Goal: Transaction & Acquisition: Purchase product/service

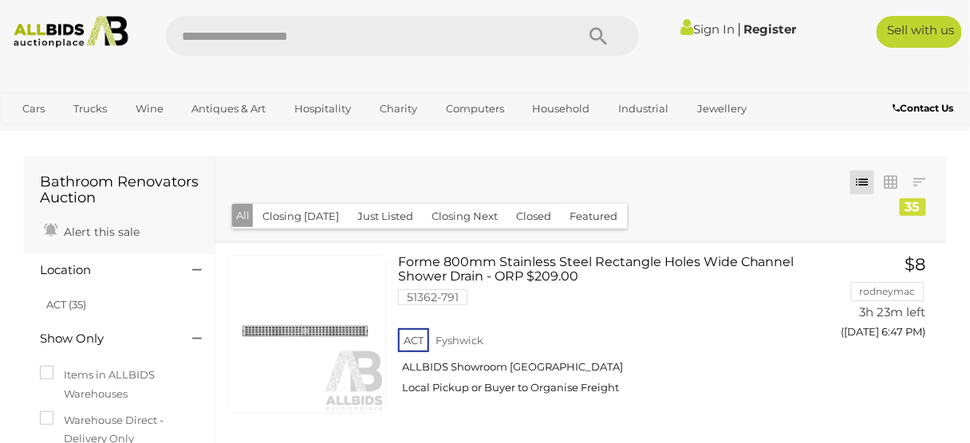
click at [706, 24] on link "Sign In" at bounding box center [707, 29] width 54 height 15
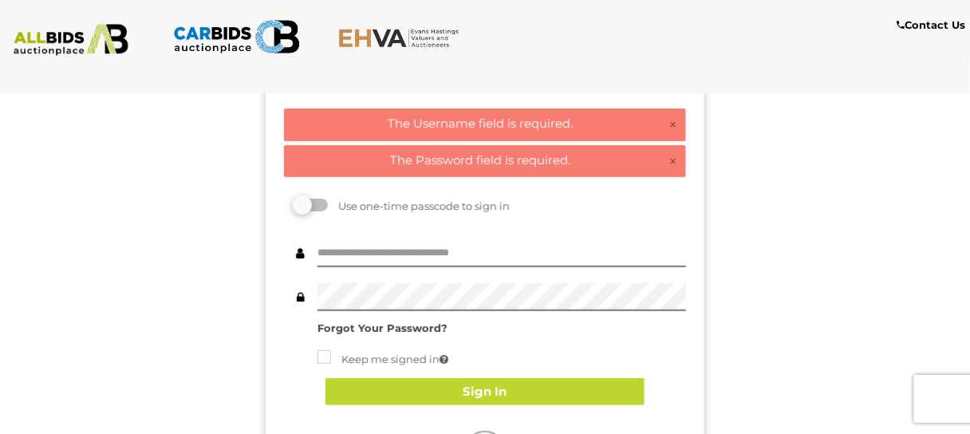
scroll to position [89, 0]
click at [480, 263] on input "text" at bounding box center [501, 253] width 368 height 28
type input "*****"
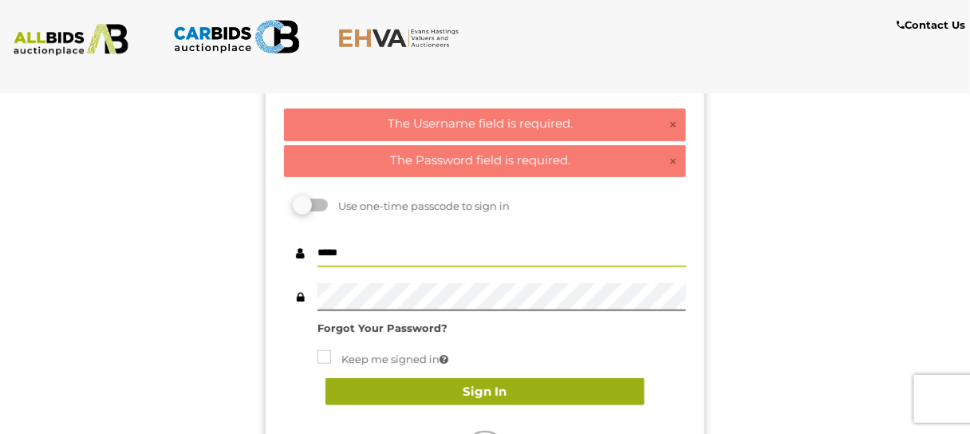
click at [500, 391] on button "Sign In" at bounding box center [484, 392] width 319 height 28
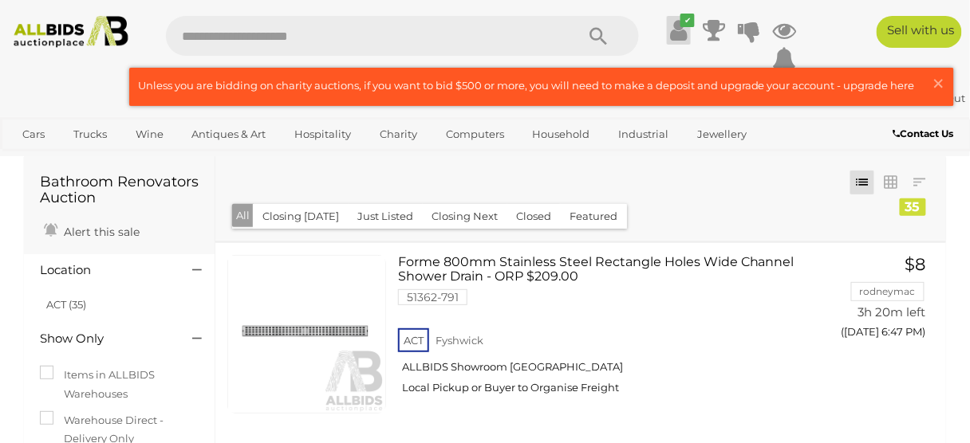
click at [687, 26] on icon "✔" at bounding box center [687, 21] width 14 height 14
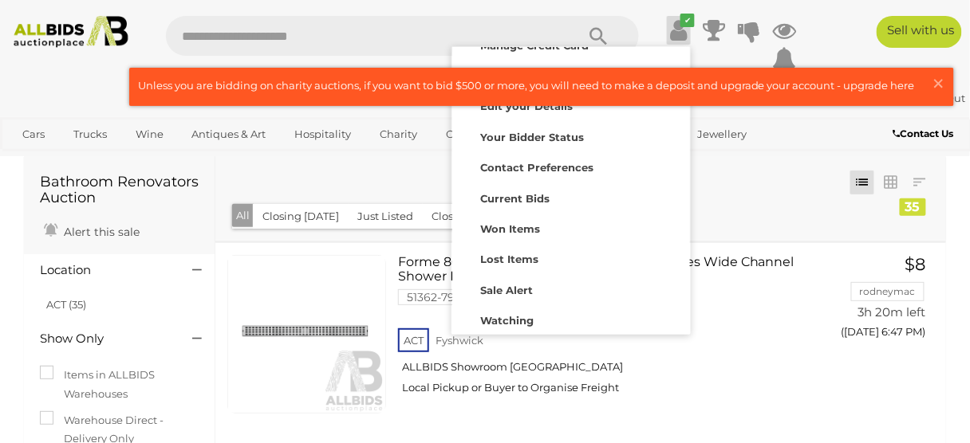
scroll to position [124, 0]
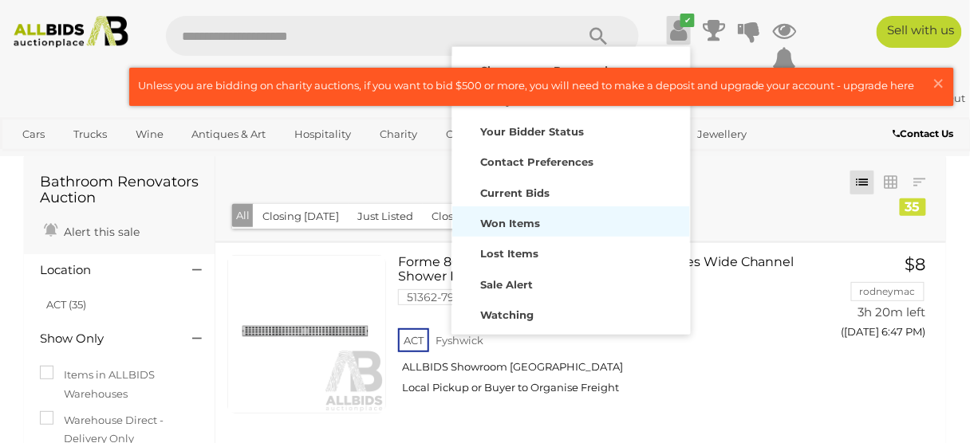
click at [639, 227] on div "Won Items" at bounding box center [571, 222] width 230 height 22
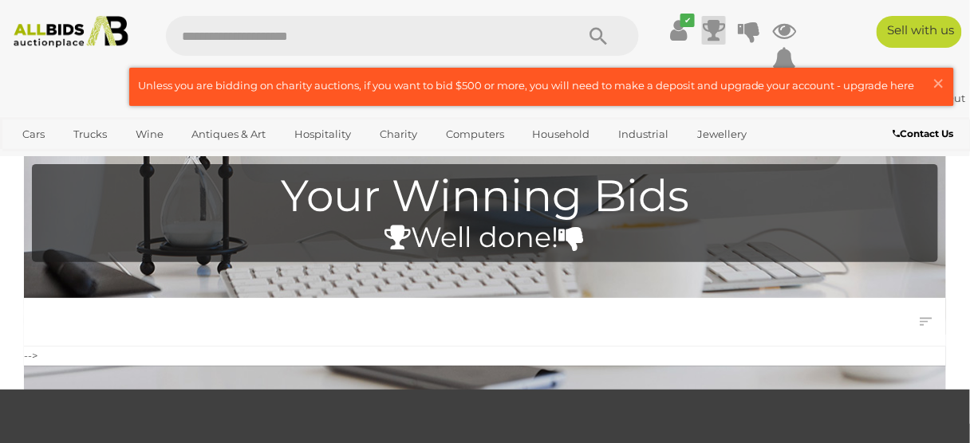
click at [722, 29] on icon at bounding box center [714, 30] width 22 height 29
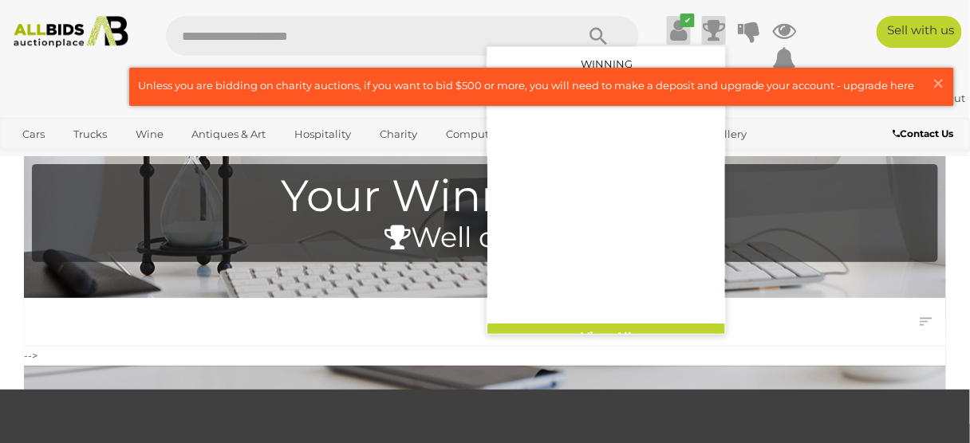
click at [692, 24] on icon "✔" at bounding box center [687, 21] width 14 height 14
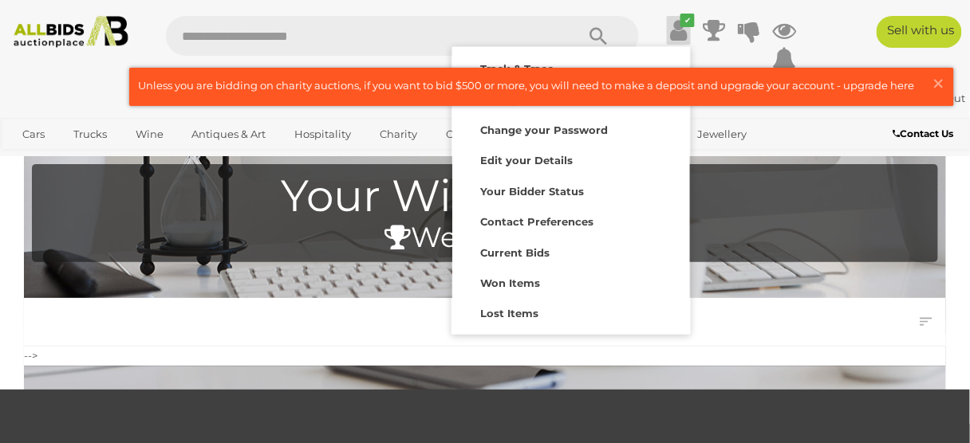
scroll to position [149, 0]
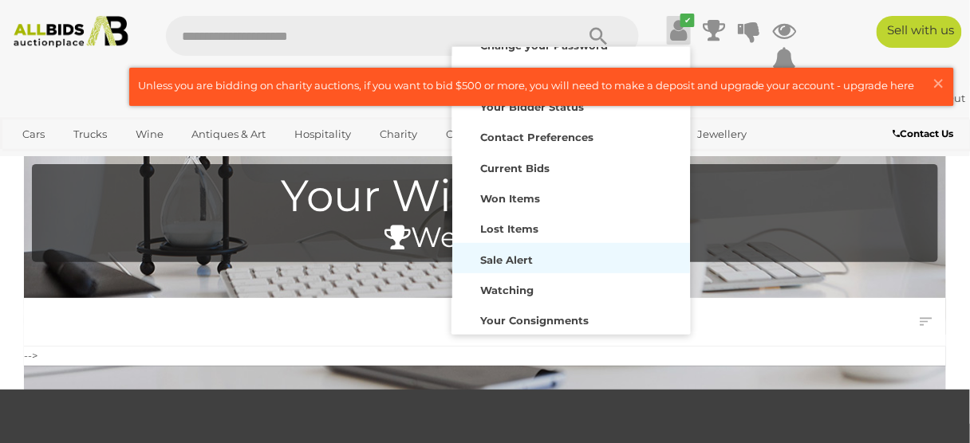
click at [520, 254] on strong "Sale Alert" at bounding box center [506, 260] width 53 height 13
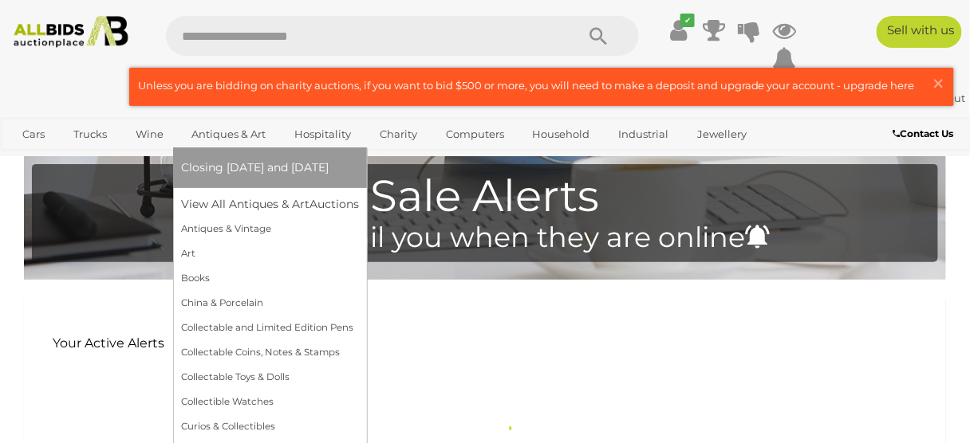
click at [240, 128] on link "Antiques & Art" at bounding box center [228, 134] width 95 height 26
click at [349, 201] on span "Auctions" at bounding box center [343, 204] width 52 height 14
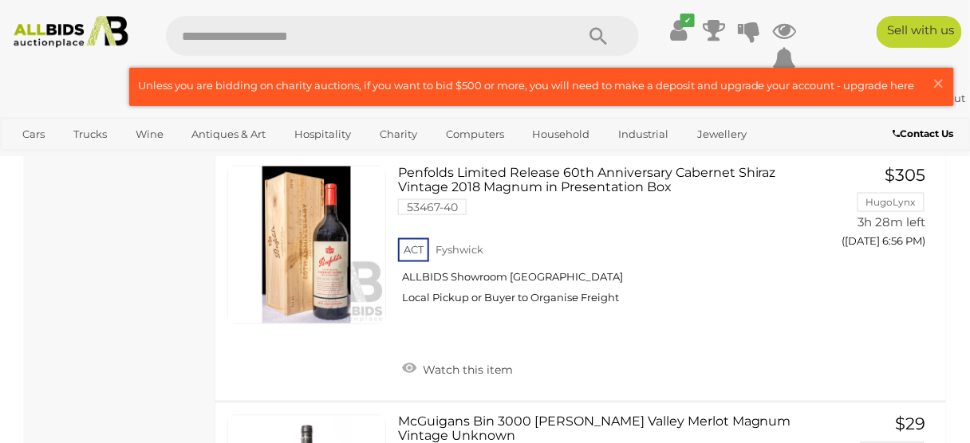
scroll to position [3527, 0]
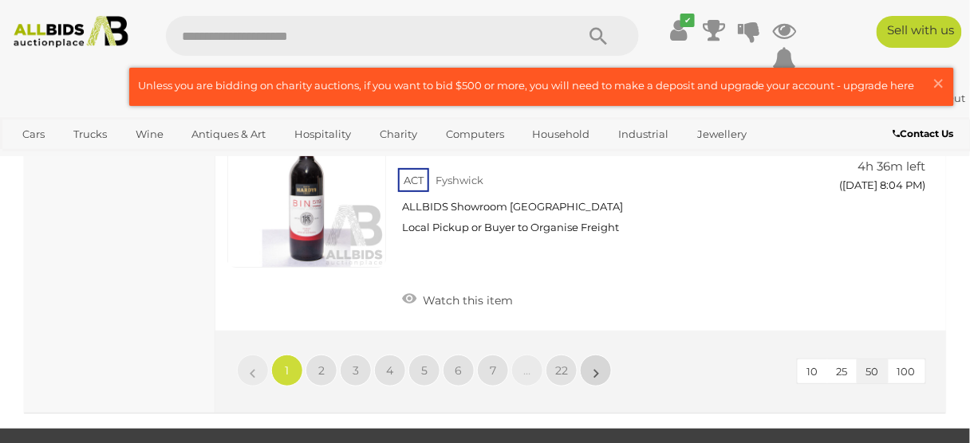
click at [600, 363] on link "»" at bounding box center [596, 371] width 32 height 32
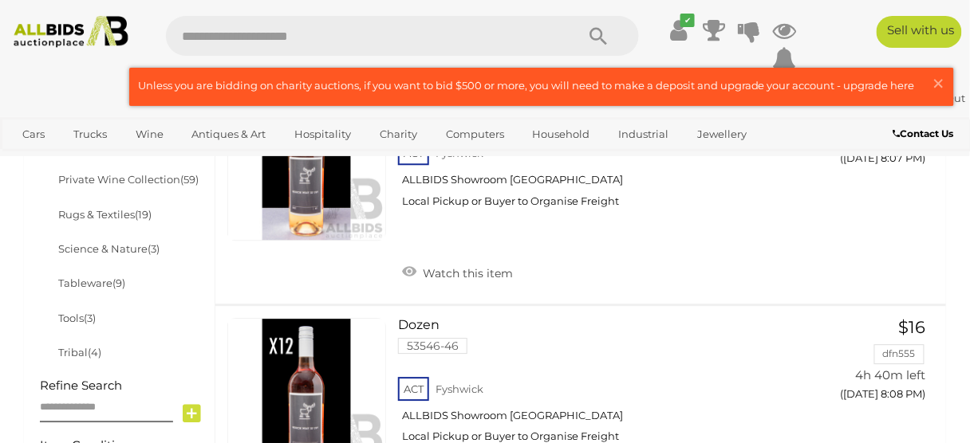
scroll to position [955, 0]
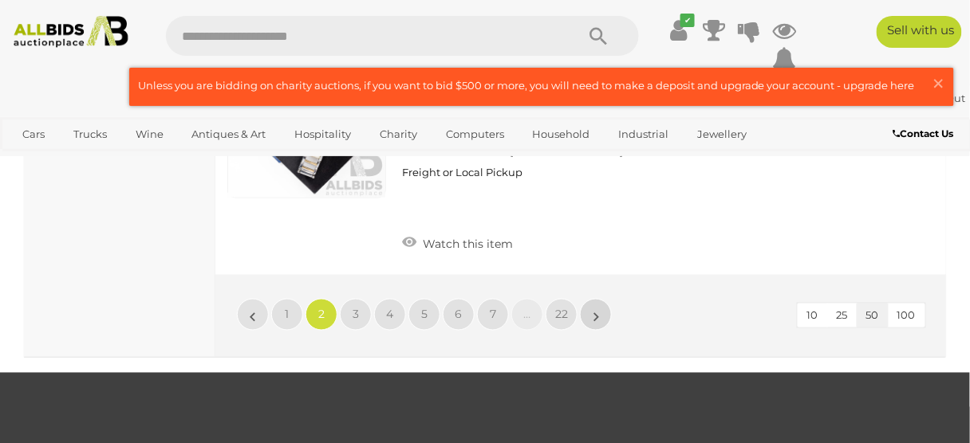
click at [597, 299] on link "»" at bounding box center [596, 315] width 32 height 32
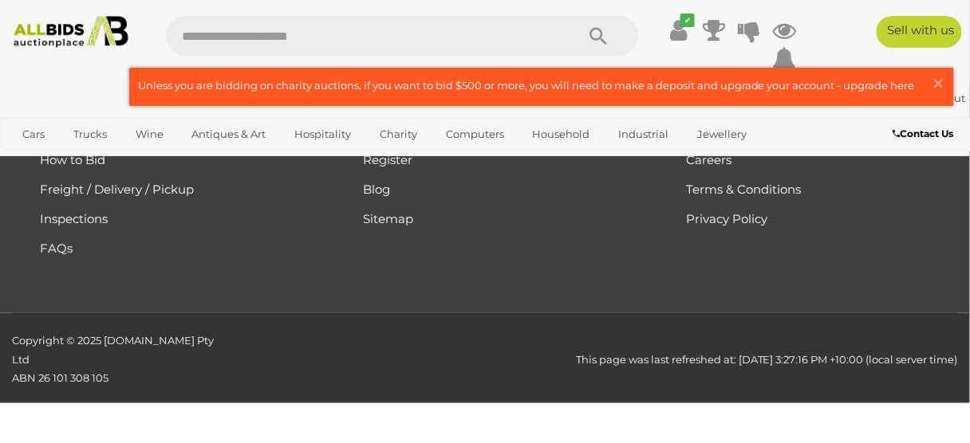
scroll to position [393, 0]
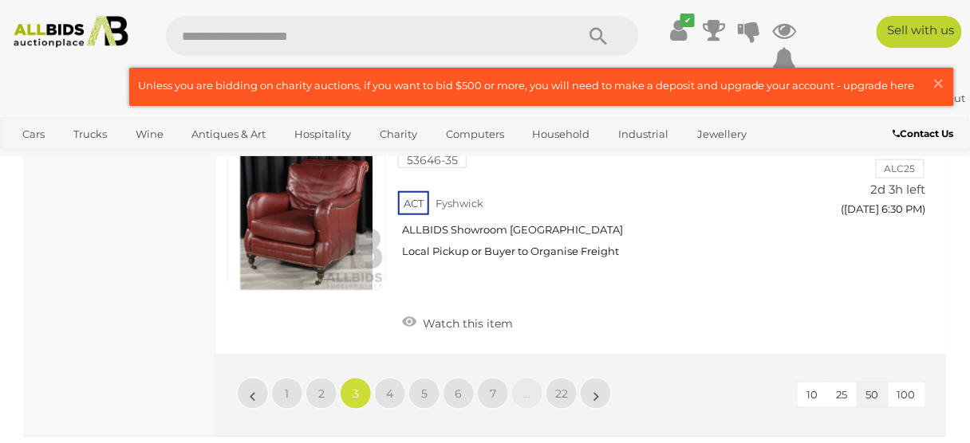
scroll to position [12421, 0]
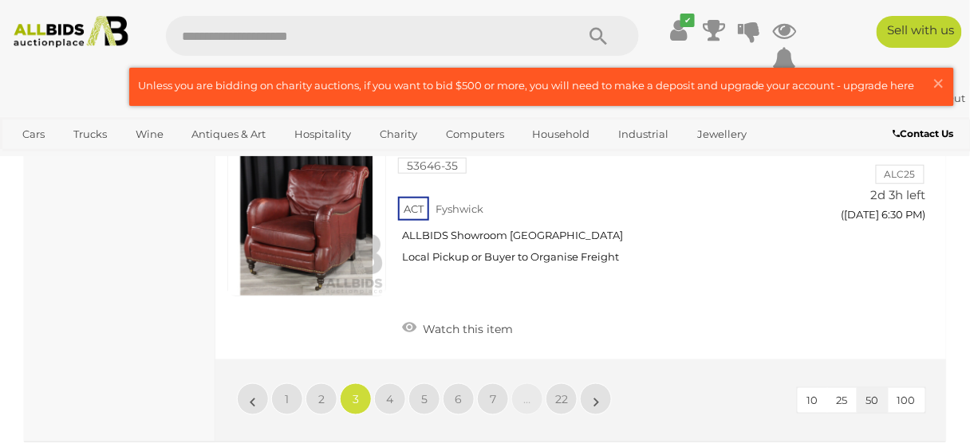
click at [596, 384] on li "»" at bounding box center [596, 400] width 31 height 32
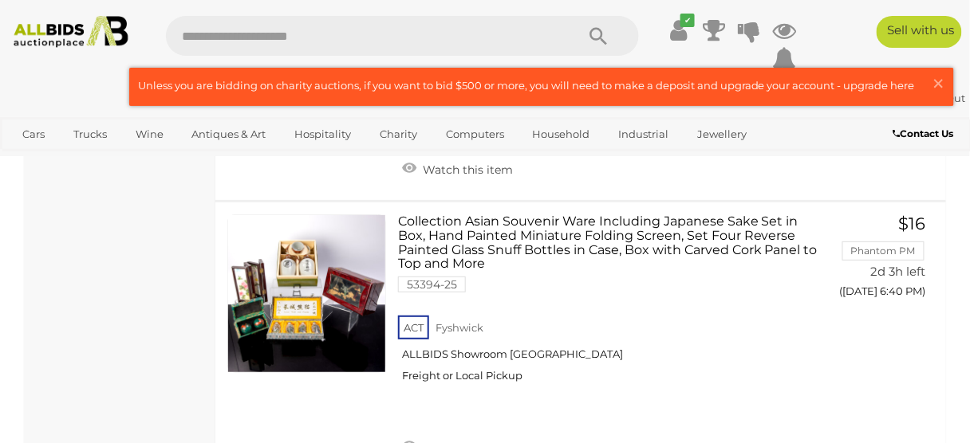
scroll to position [6084, 0]
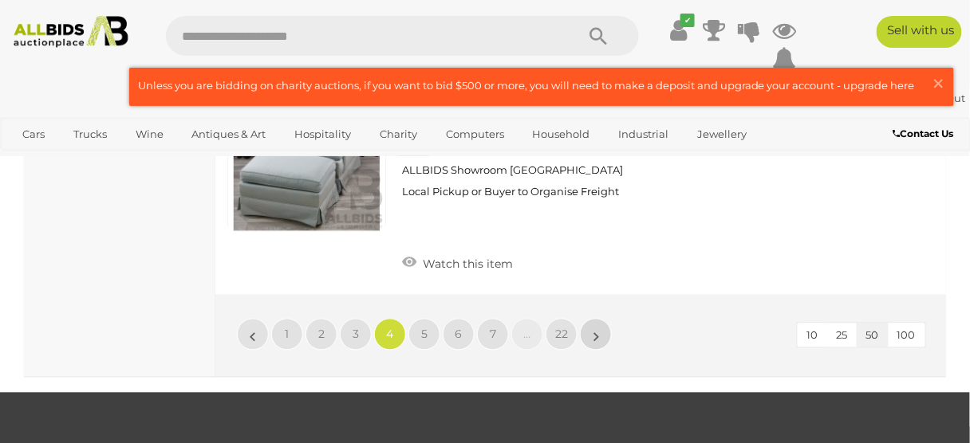
click at [604, 319] on link "»" at bounding box center [596, 335] width 32 height 32
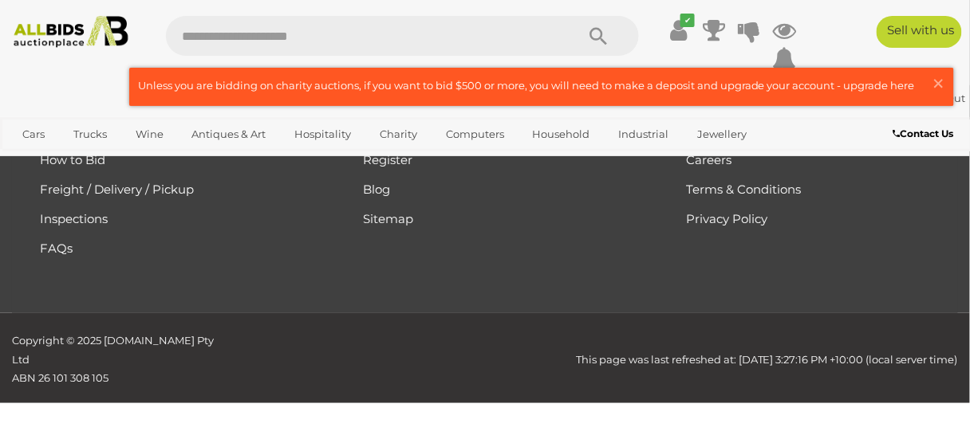
scroll to position [393, 0]
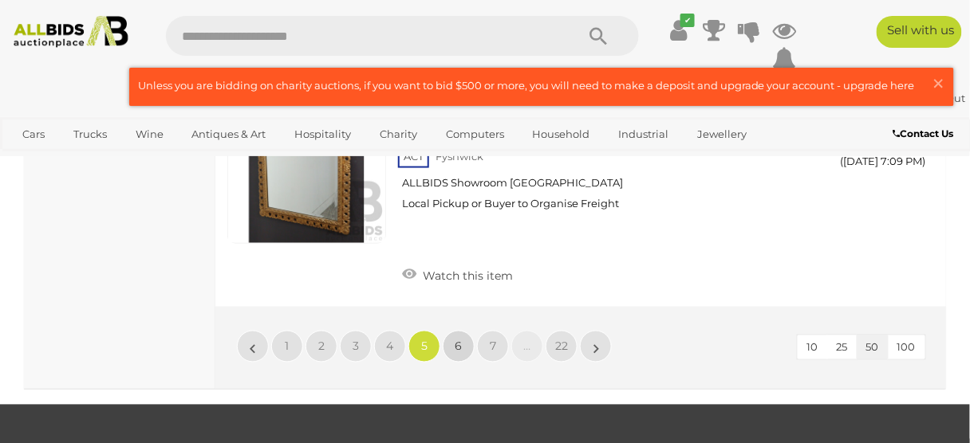
click at [458, 340] on span "6" at bounding box center [458, 347] width 7 height 14
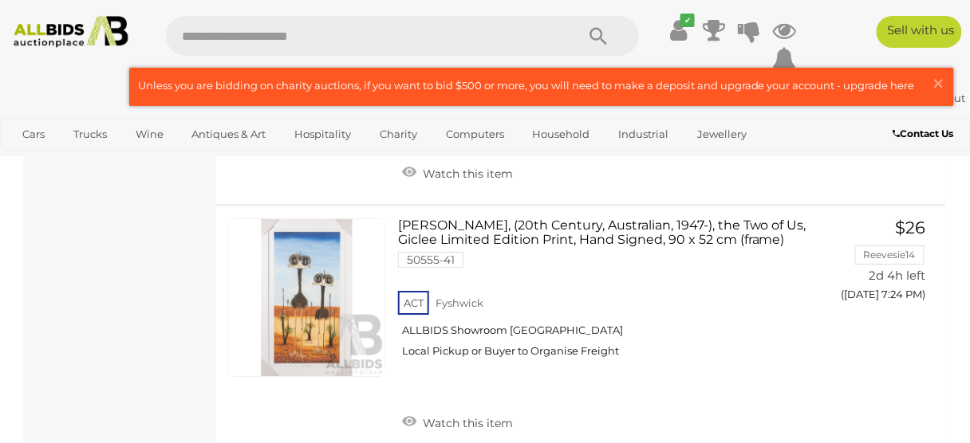
scroll to position [10233, 0]
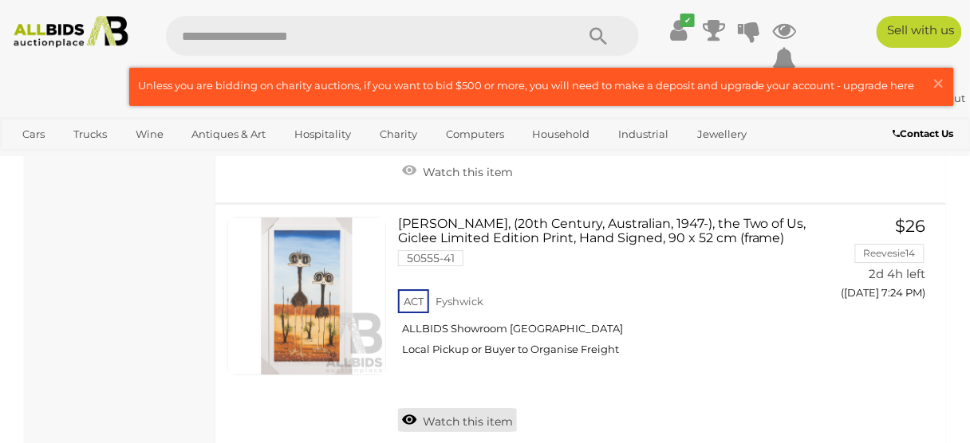
click at [486, 415] on span "Watch this item" at bounding box center [466, 422] width 94 height 14
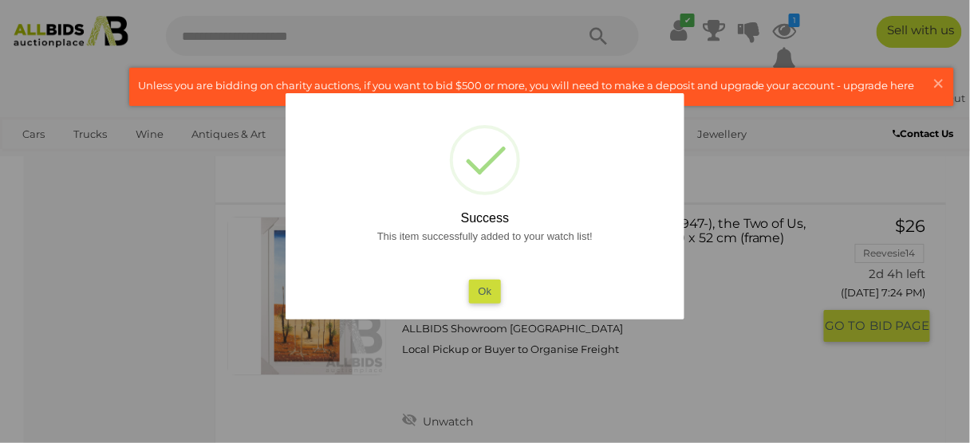
click at [478, 294] on button "Ok" at bounding box center [485, 291] width 33 height 23
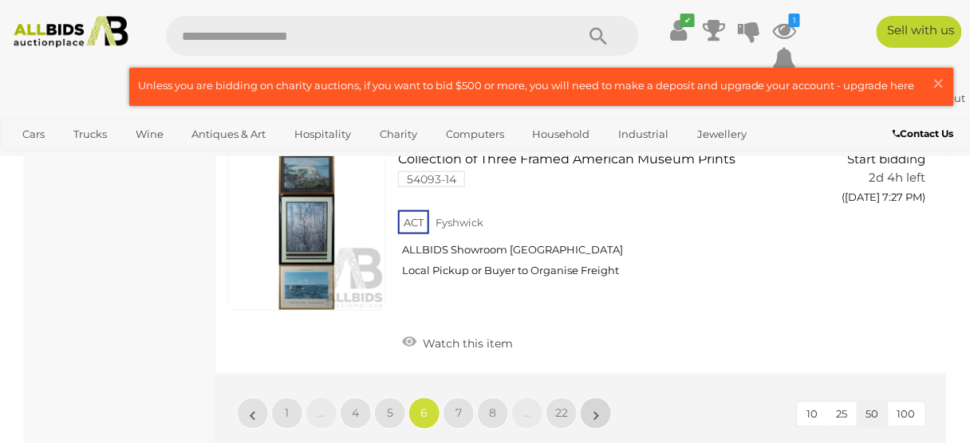
click at [602, 398] on link "»" at bounding box center [596, 414] width 32 height 32
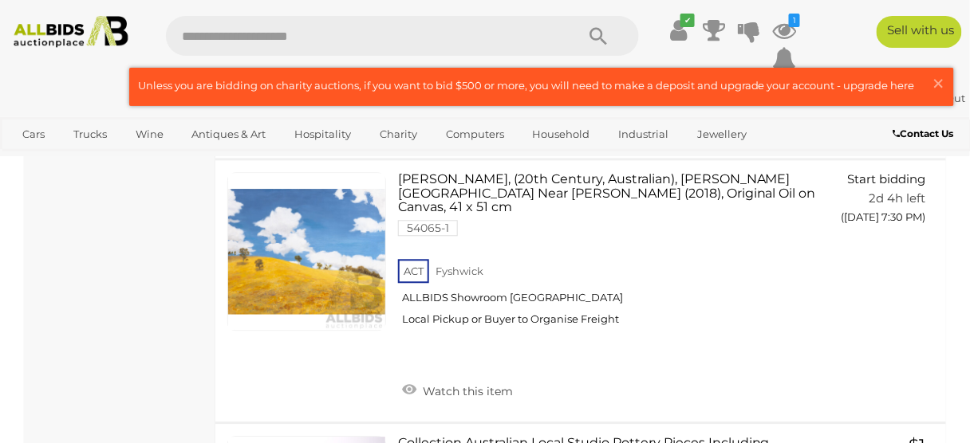
scroll to position [2356, 0]
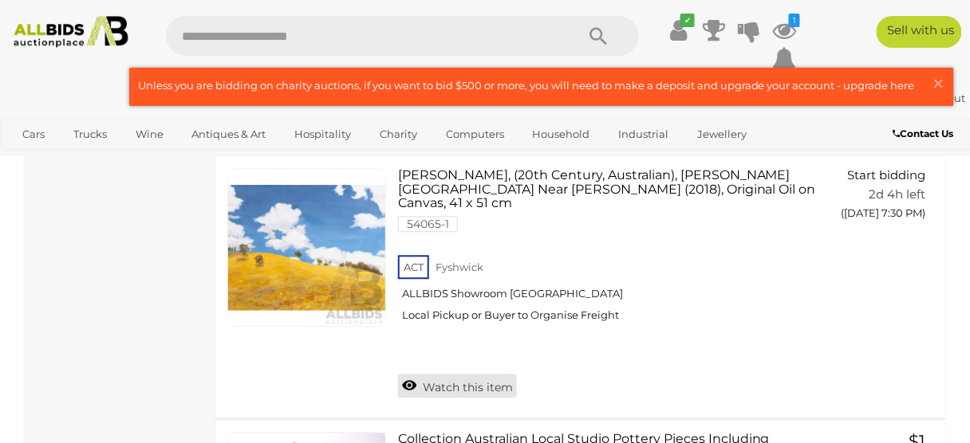
click at [478, 380] on span "Watch this item" at bounding box center [466, 387] width 94 height 14
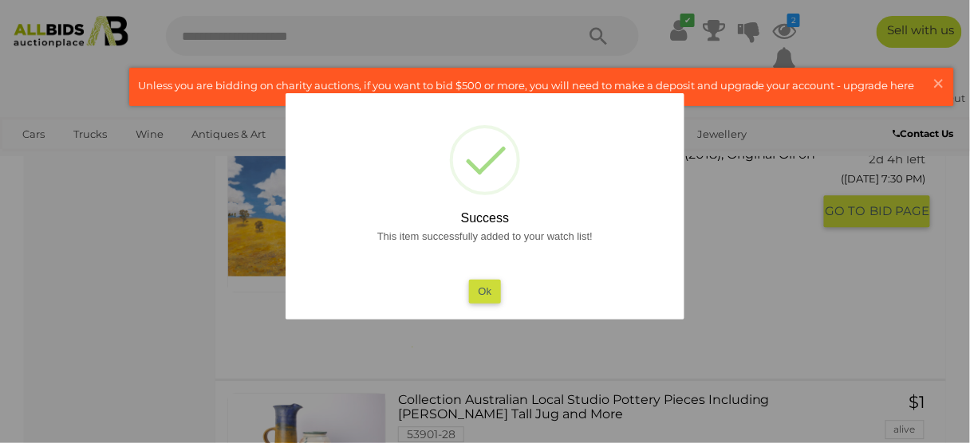
click at [487, 294] on button "Ok" at bounding box center [485, 291] width 33 height 23
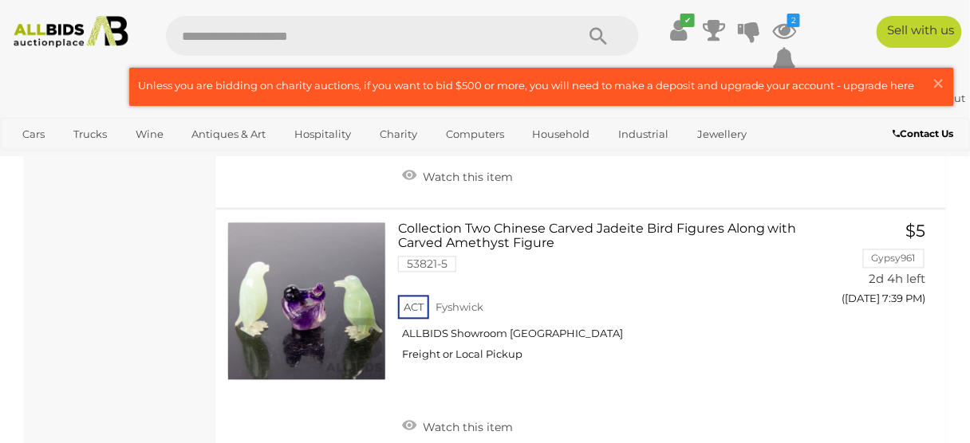
scroll to position [8231, 0]
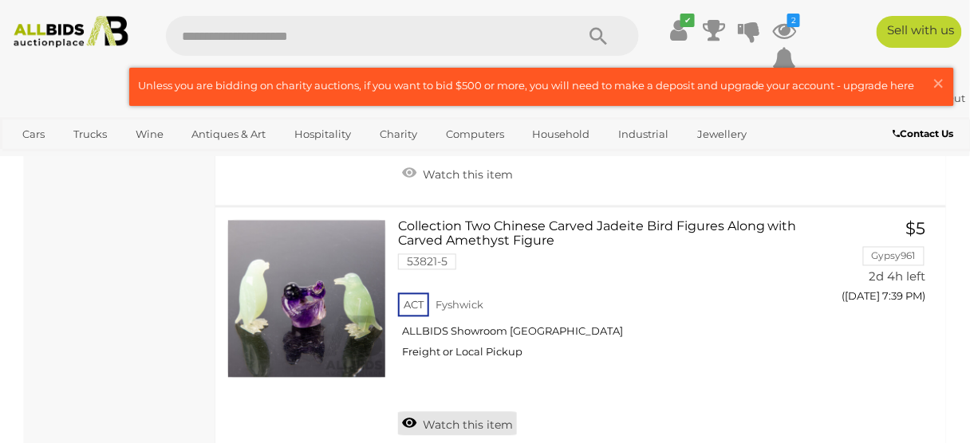
click at [463, 419] on span "Watch this item" at bounding box center [466, 426] width 94 height 14
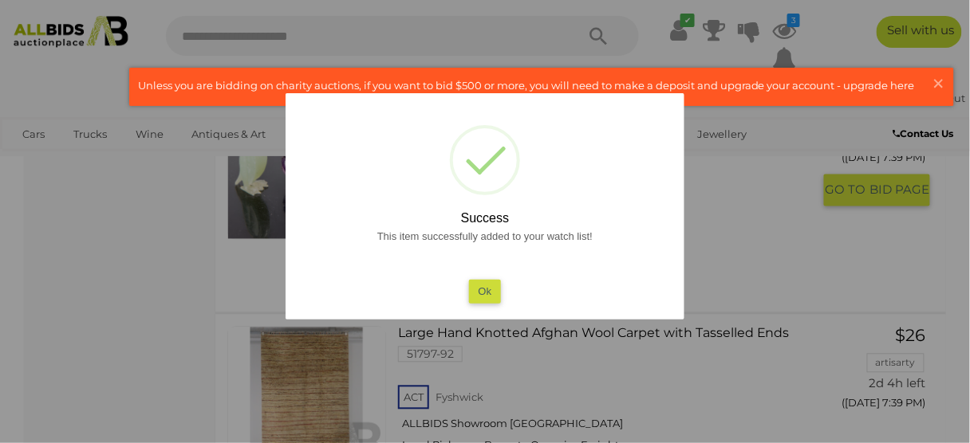
click at [490, 267] on div "This item successfully added to your watch list! Ok" at bounding box center [484, 265] width 367 height 77
click at [459, 292] on div "This item successfully added to your watch list! Ok" at bounding box center [484, 265] width 367 height 77
click at [485, 294] on button "Ok" at bounding box center [485, 291] width 33 height 23
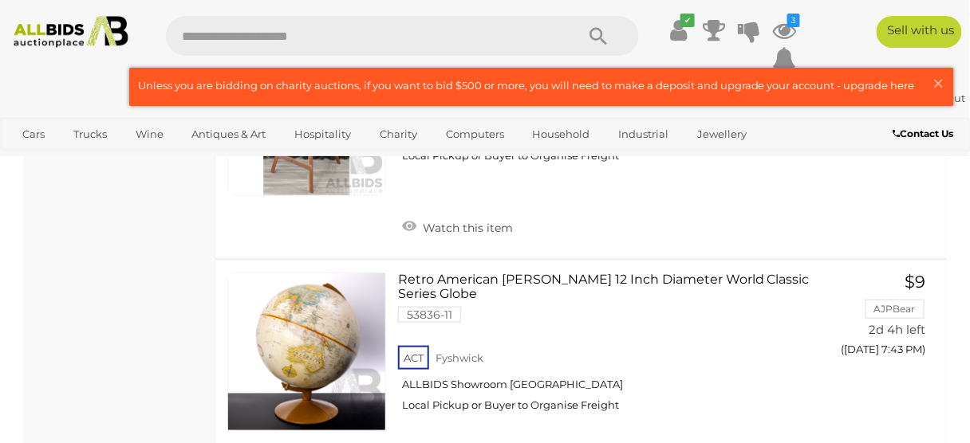
scroll to position [10884, 0]
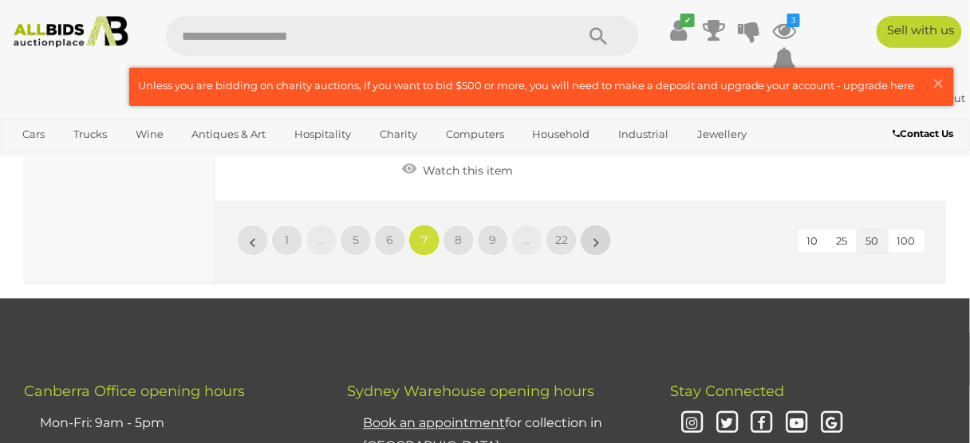
click at [600, 225] on link "»" at bounding box center [596, 241] width 32 height 32
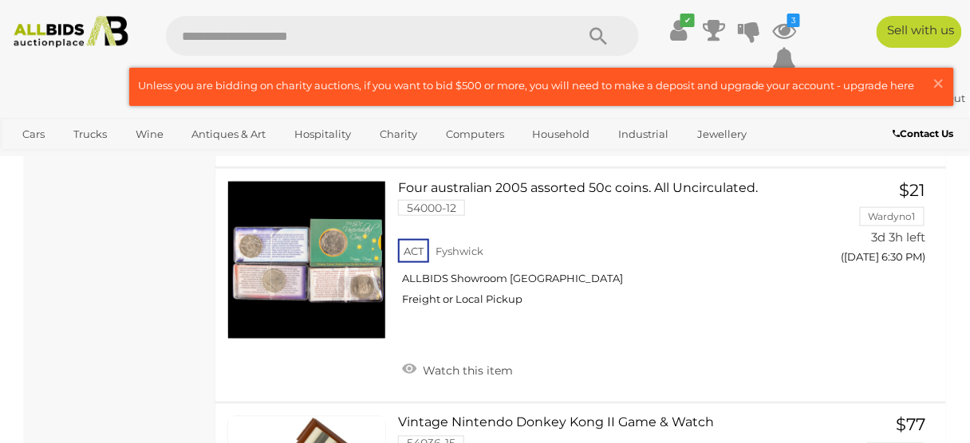
scroll to position [6466, 0]
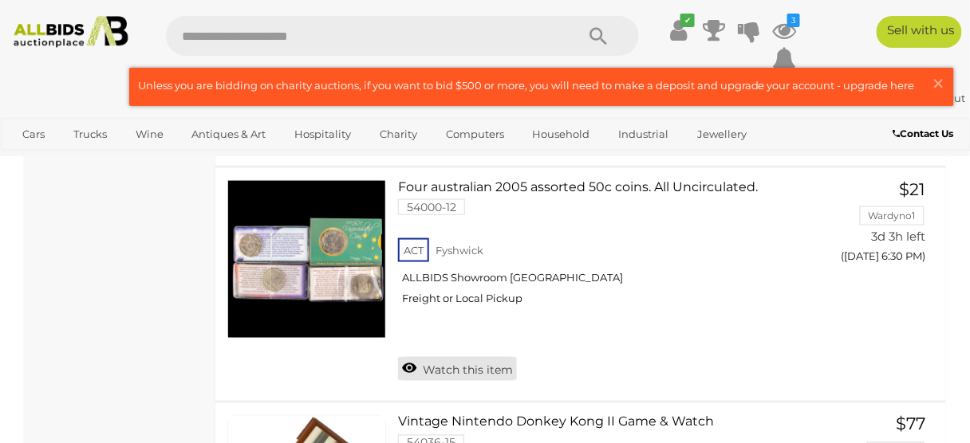
click at [475, 368] on link "Watch this item" at bounding box center [457, 369] width 119 height 24
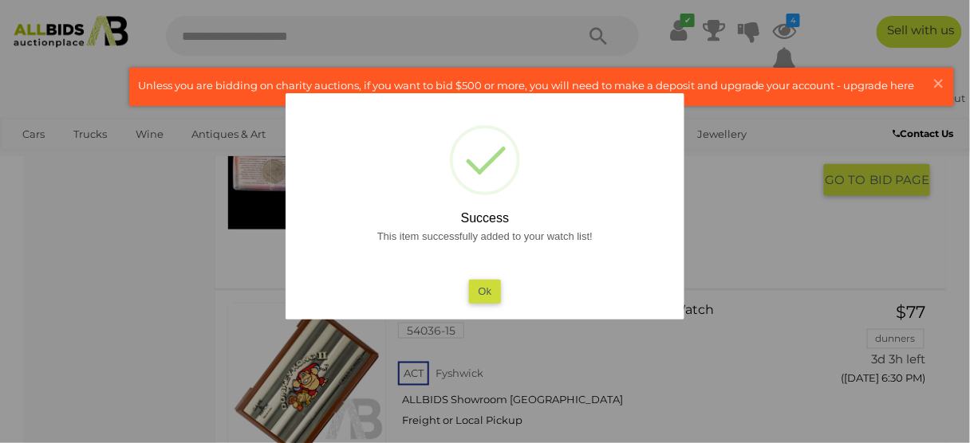
click at [490, 287] on button "Ok" at bounding box center [485, 291] width 33 height 23
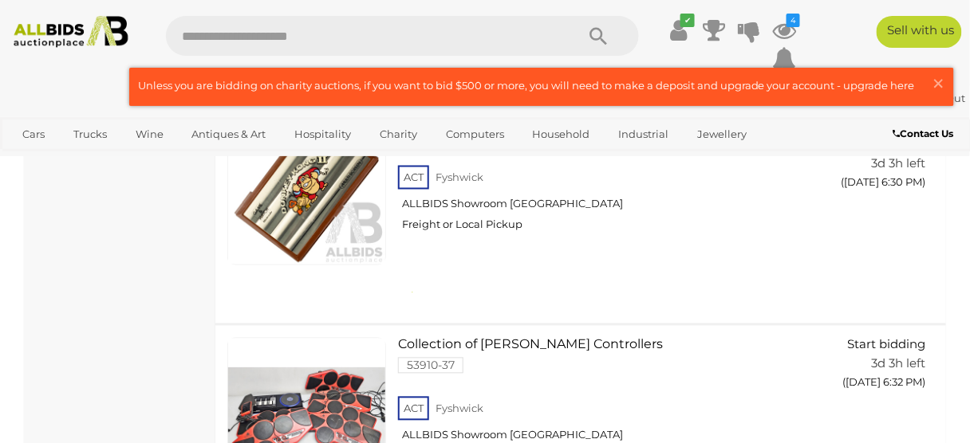
scroll to position [6666, 0]
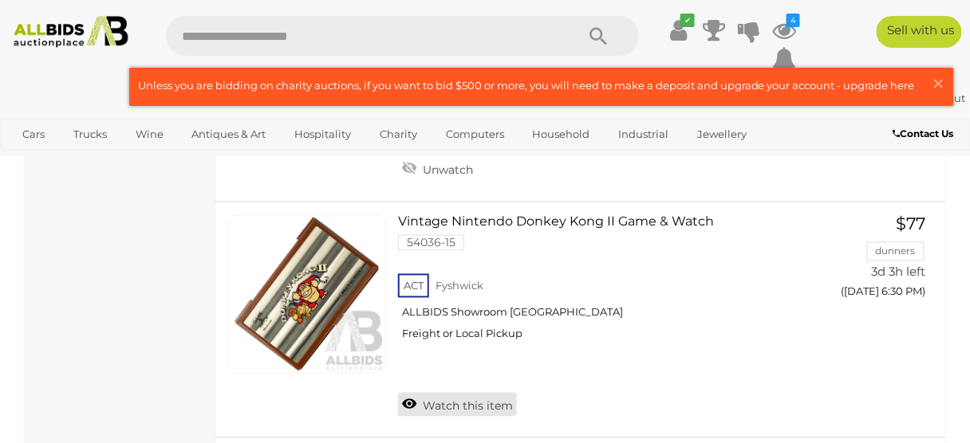
click at [471, 404] on span "Watch this item" at bounding box center [466, 407] width 94 height 14
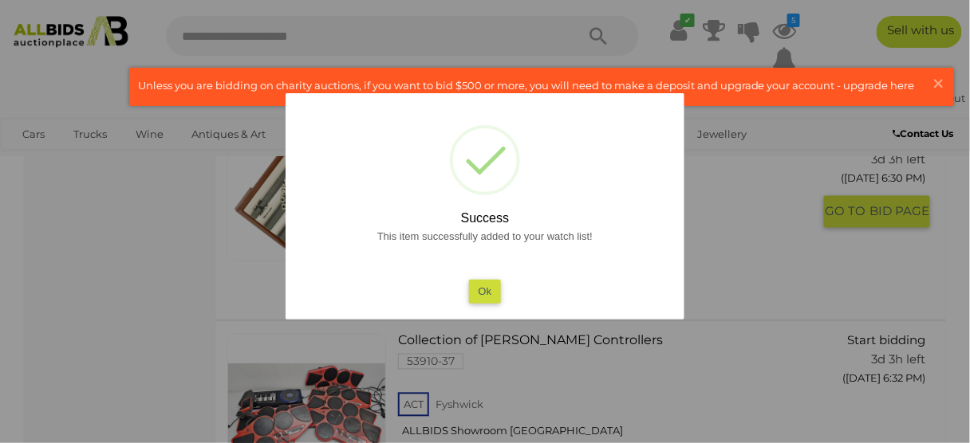
click at [483, 280] on button "Ok" at bounding box center [485, 291] width 33 height 23
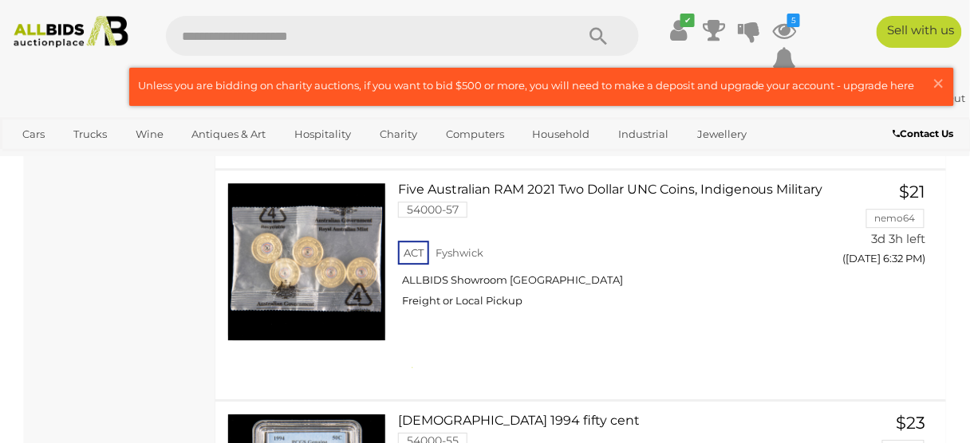
scroll to position [7045, 0]
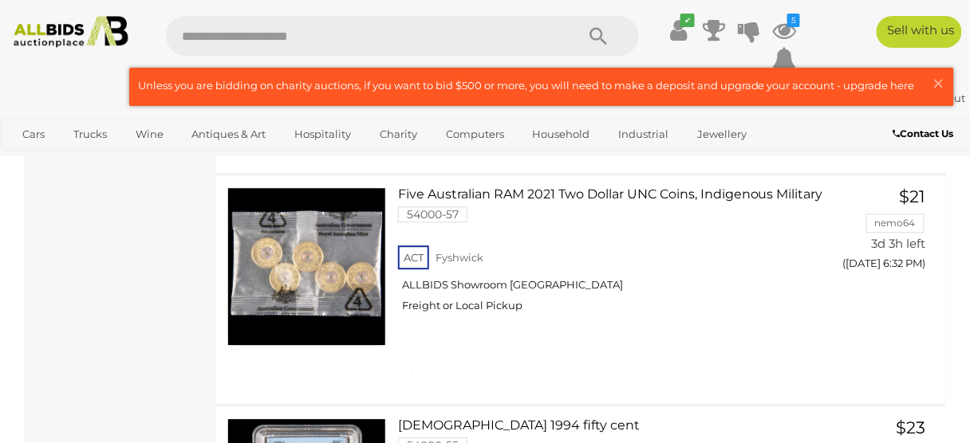
click at [512, 325] on link "Five Australian RAM 2021 Two Dollar UNC Coins, Indigenous Military 54000-57 ACT…" at bounding box center [611, 256] width 402 height 138
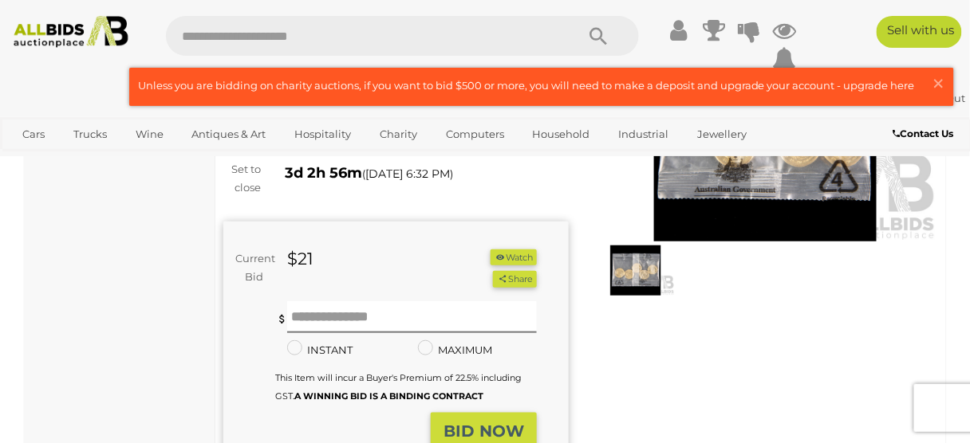
scroll to position [181, 0]
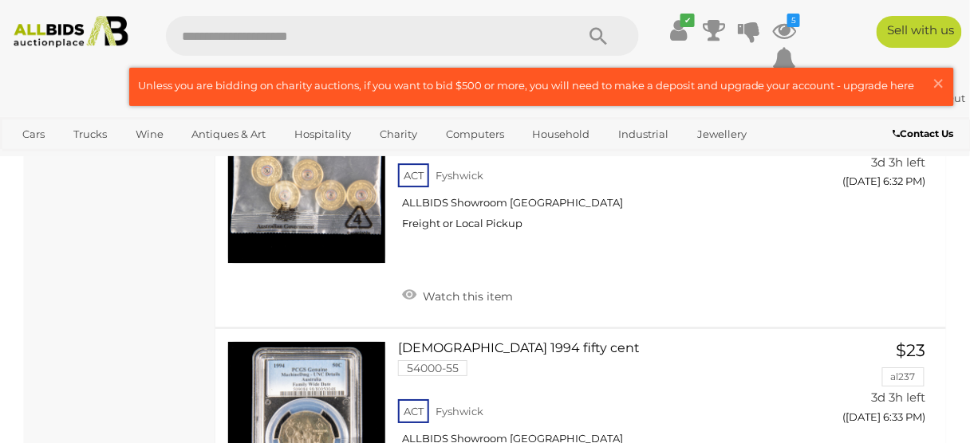
scroll to position [7253, 0]
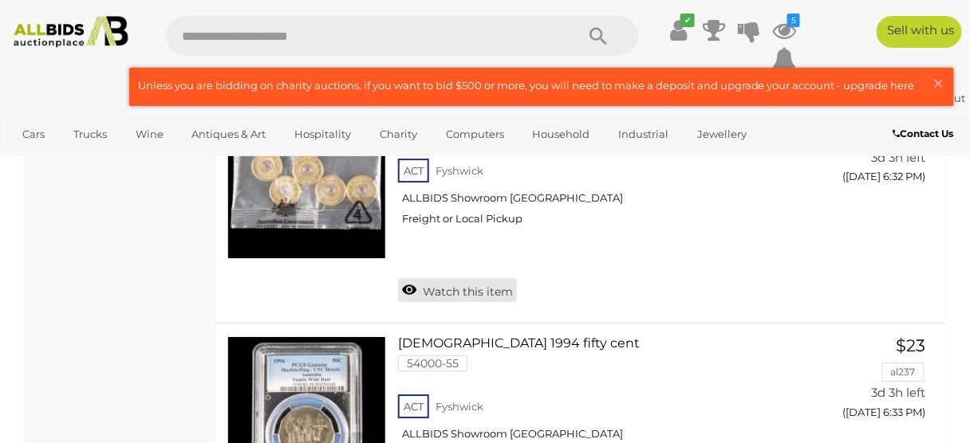
click at [422, 298] on span "Watch this item" at bounding box center [466, 292] width 94 height 14
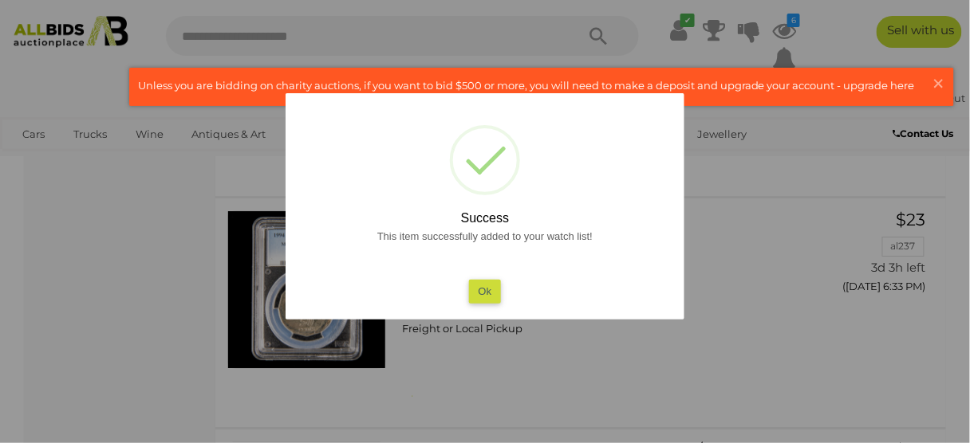
click at [474, 282] on button "Ok" at bounding box center [485, 291] width 33 height 23
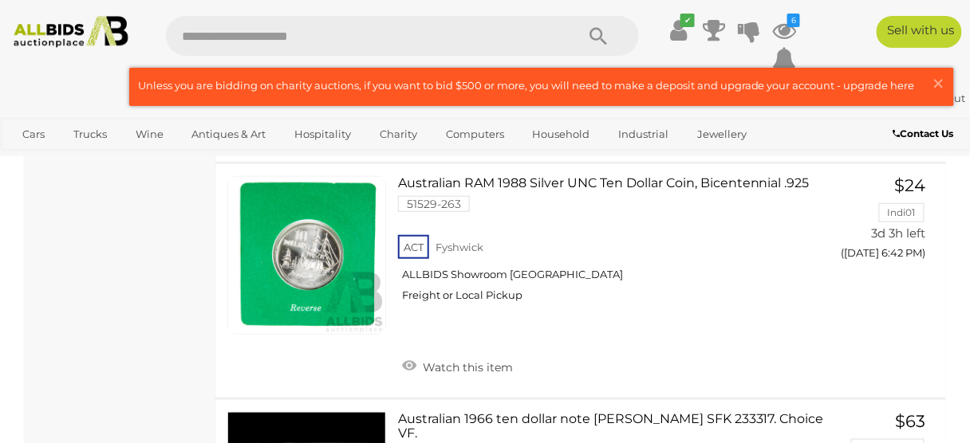
scroll to position [10842, 0]
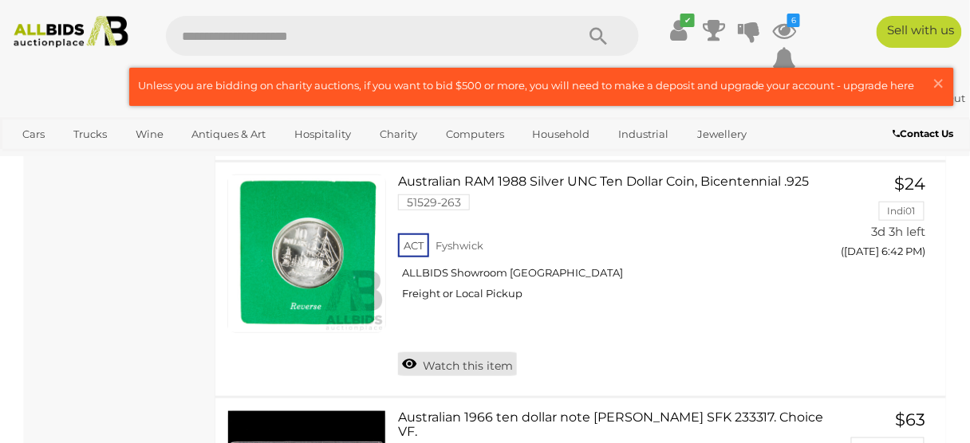
click at [440, 359] on span "Watch this item" at bounding box center [466, 366] width 94 height 14
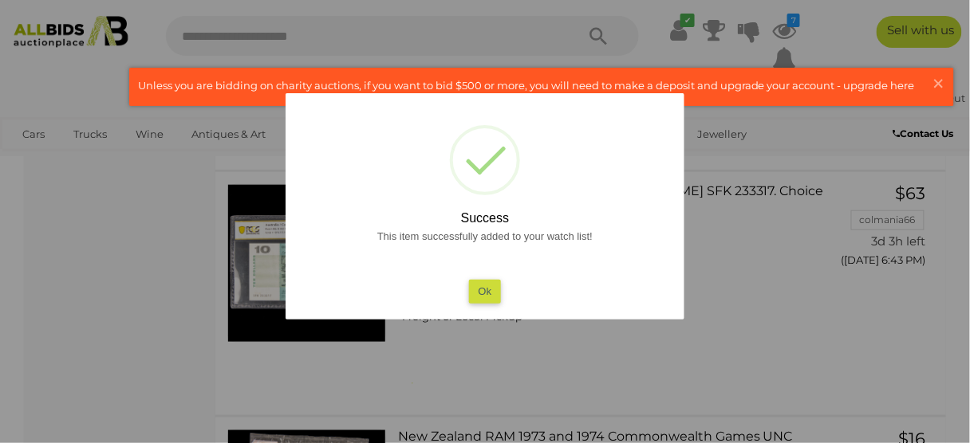
scroll to position [10882, 0]
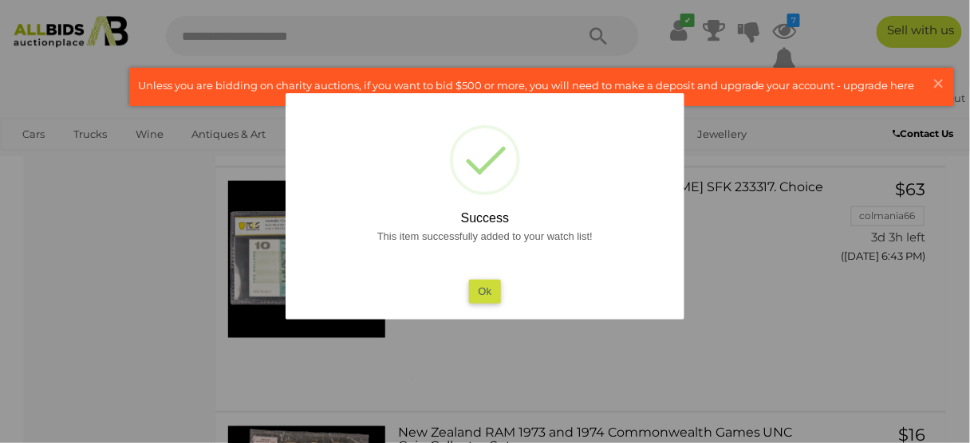
click at [471, 292] on button "Ok" at bounding box center [485, 291] width 33 height 23
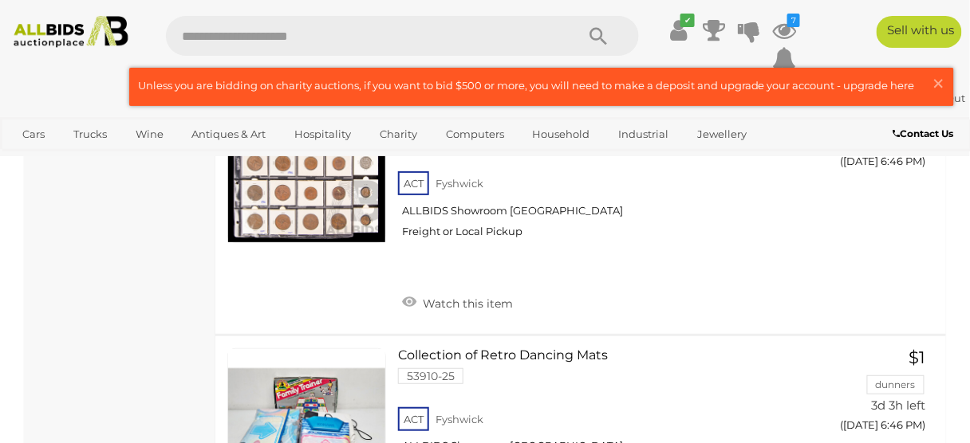
scroll to position [12126, 0]
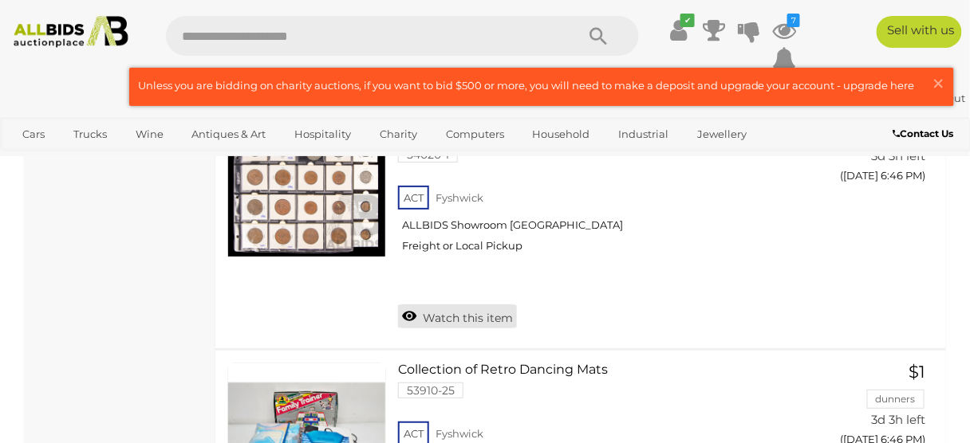
click at [451, 311] on span "Watch this item" at bounding box center [466, 318] width 94 height 14
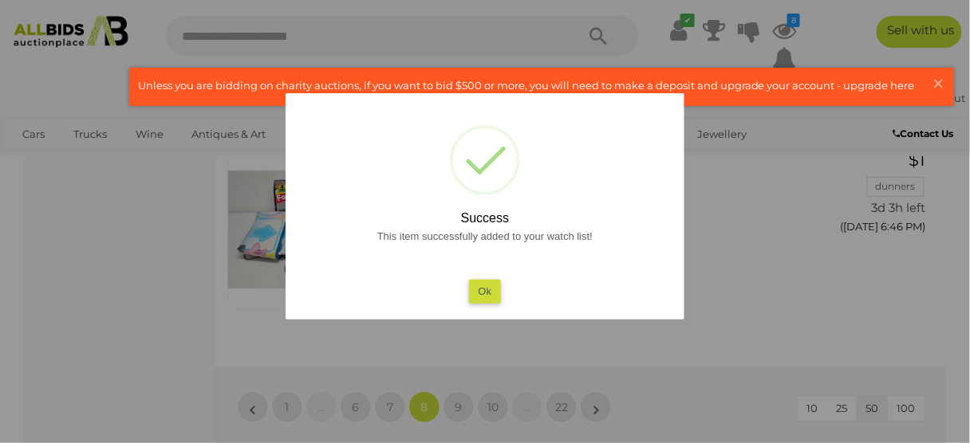
click at [480, 294] on button "Ok" at bounding box center [485, 291] width 33 height 23
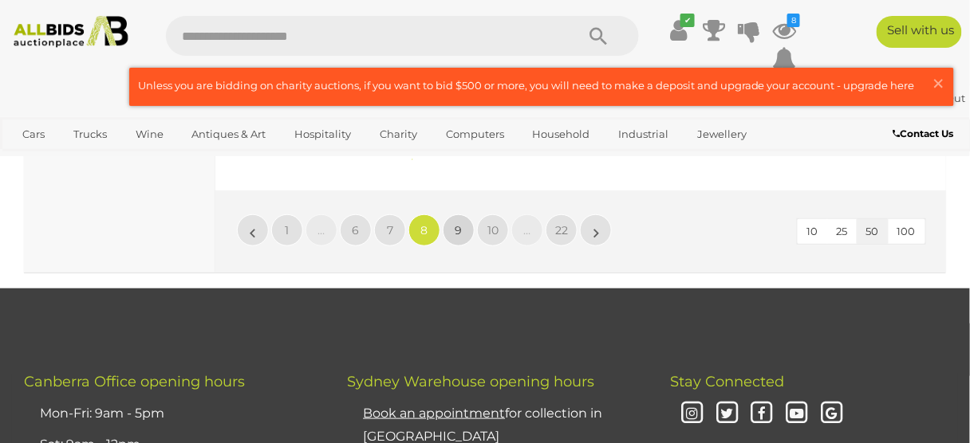
click at [443, 215] on link "9" at bounding box center [459, 231] width 32 height 32
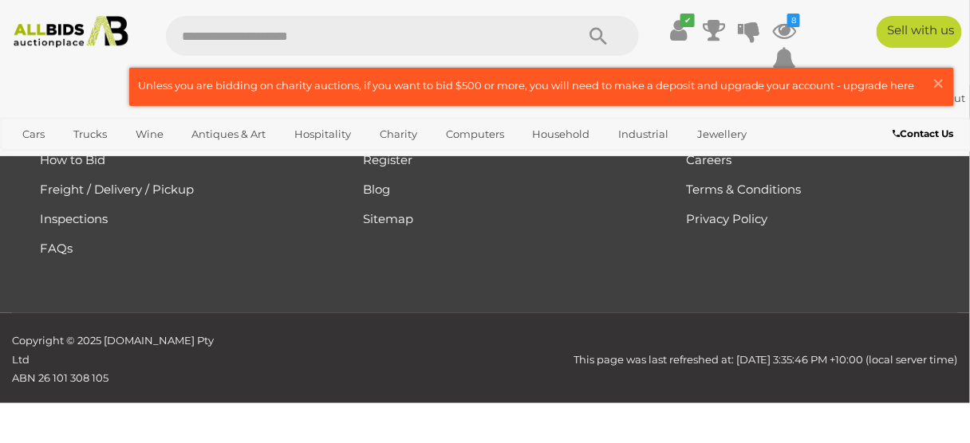
scroll to position [393, 0]
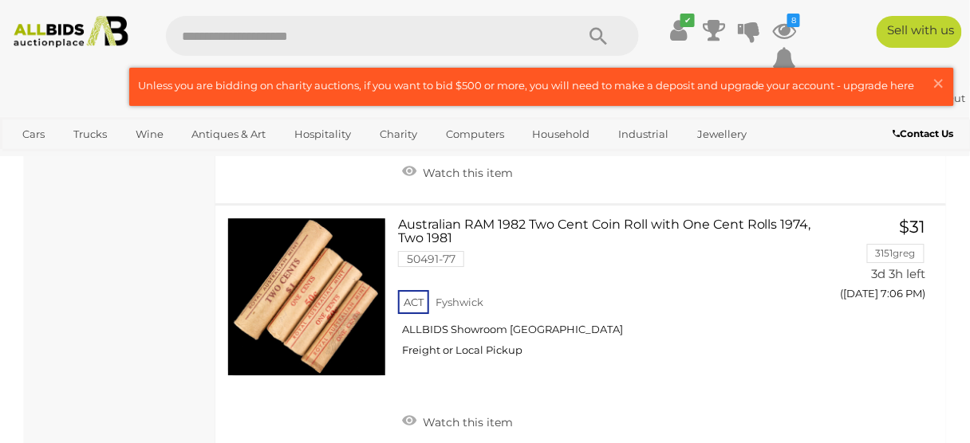
scroll to position [7227, 0]
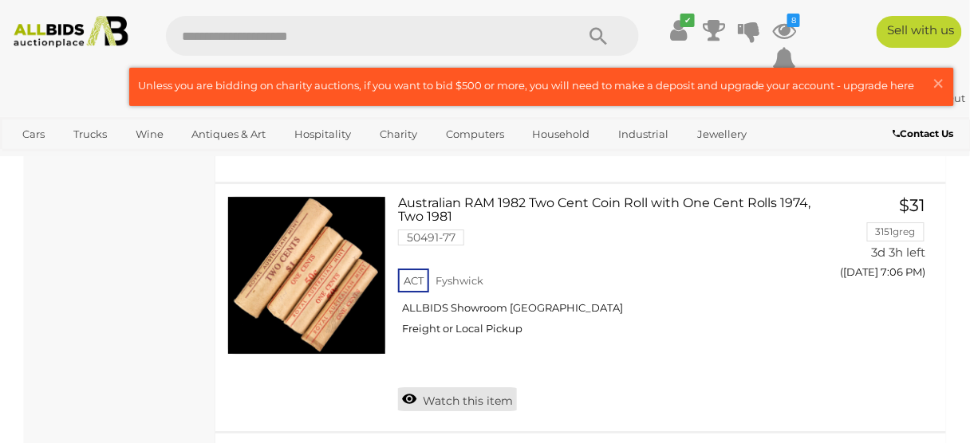
click at [451, 394] on span "Watch this item" at bounding box center [466, 401] width 94 height 14
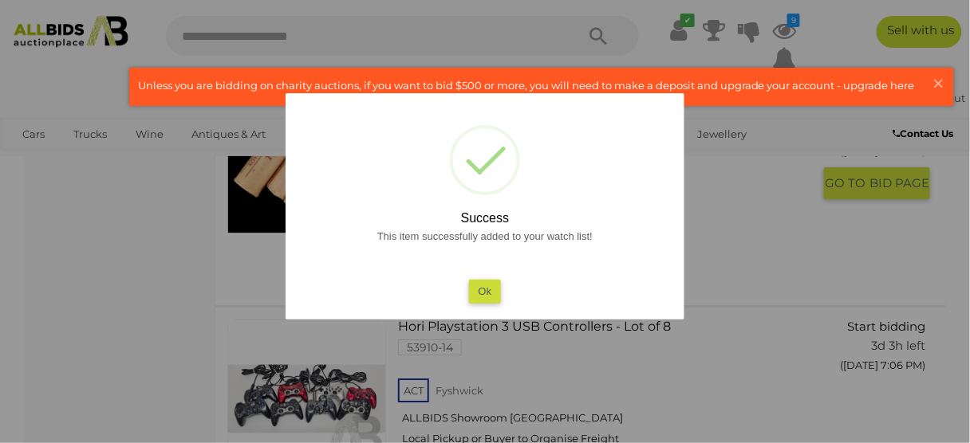
click at [480, 282] on button "Ok" at bounding box center [485, 291] width 33 height 23
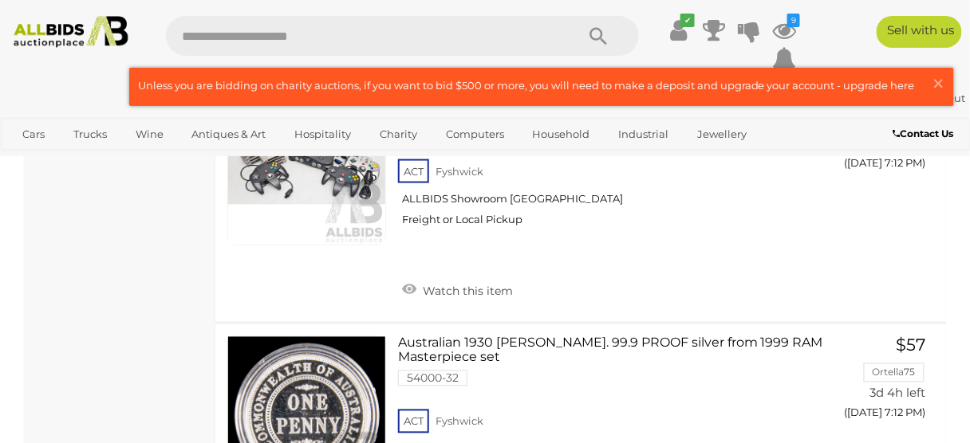
scroll to position [9613, 0]
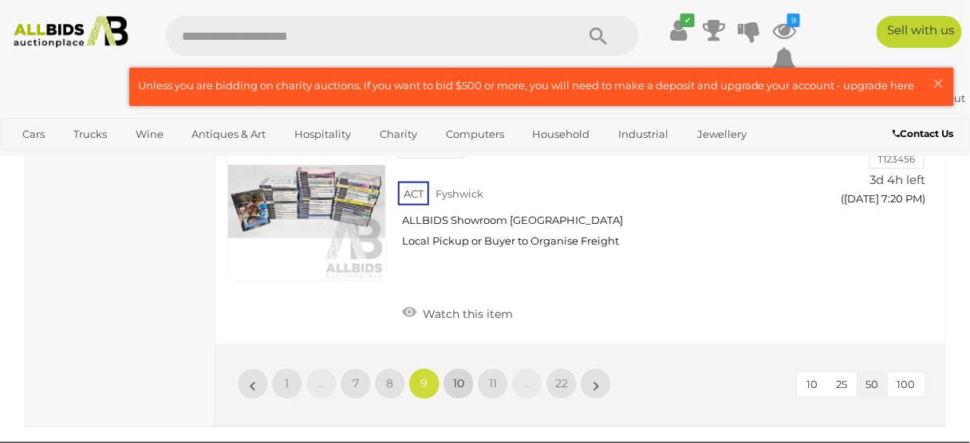
click at [462, 377] on span "10" at bounding box center [458, 384] width 11 height 14
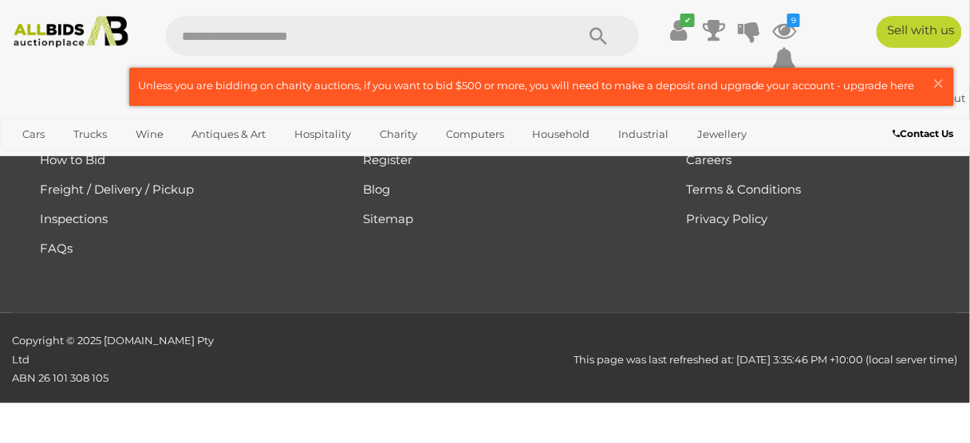
scroll to position [393, 0]
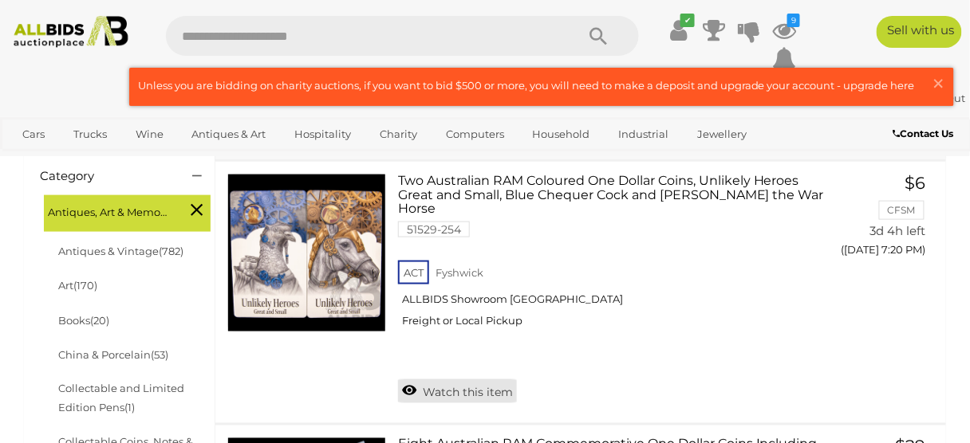
click at [425, 386] on span "Watch this item" at bounding box center [466, 393] width 94 height 14
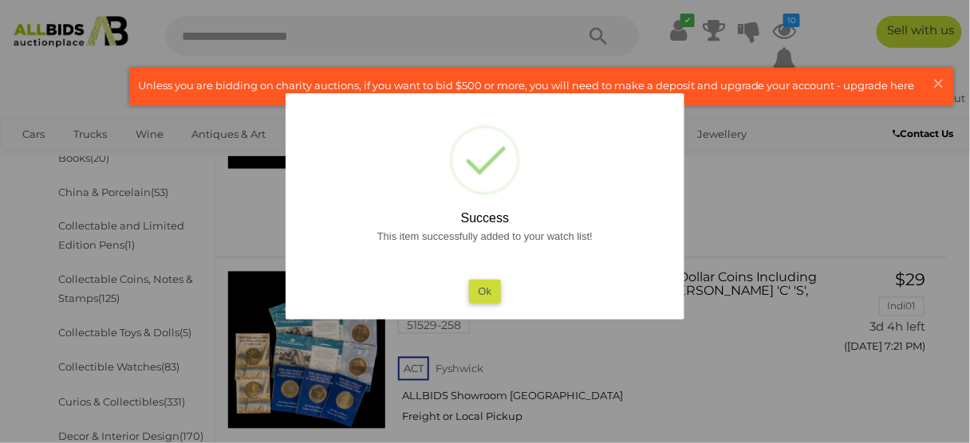
scroll to position [558, 0]
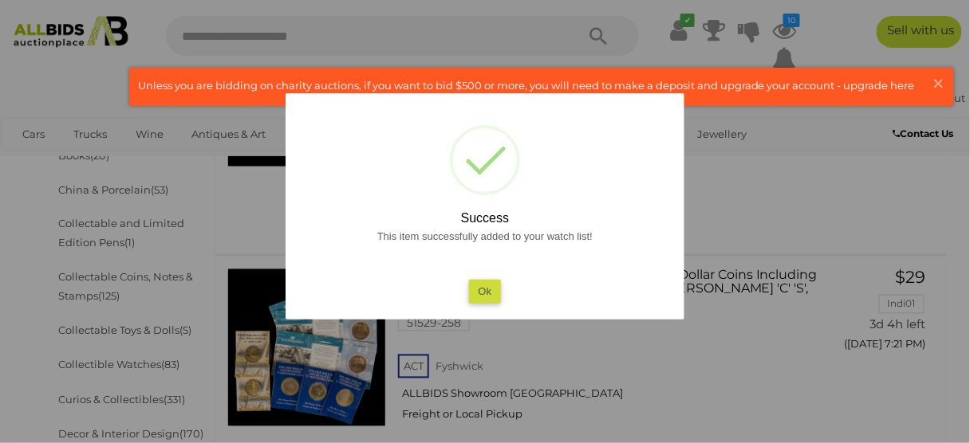
click at [483, 285] on button "Ok" at bounding box center [485, 291] width 33 height 23
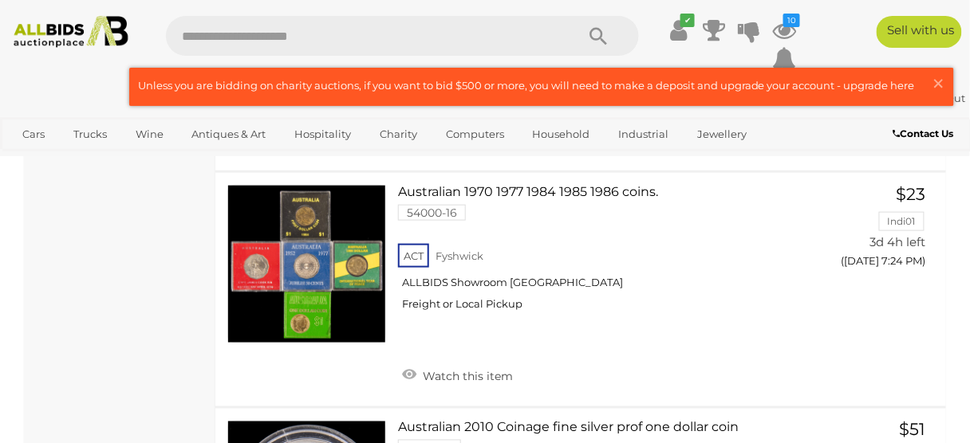
scroll to position [1882, 0]
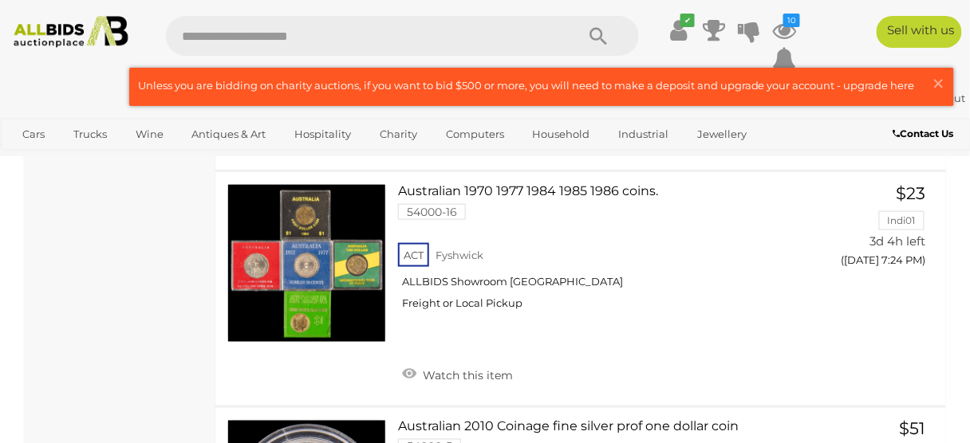
click at [432, 322] on div "ACT Fyshwick ALLBIDS Showroom Fyshwick Freight or Local Pickup" at bounding box center [605, 281] width 414 height 82
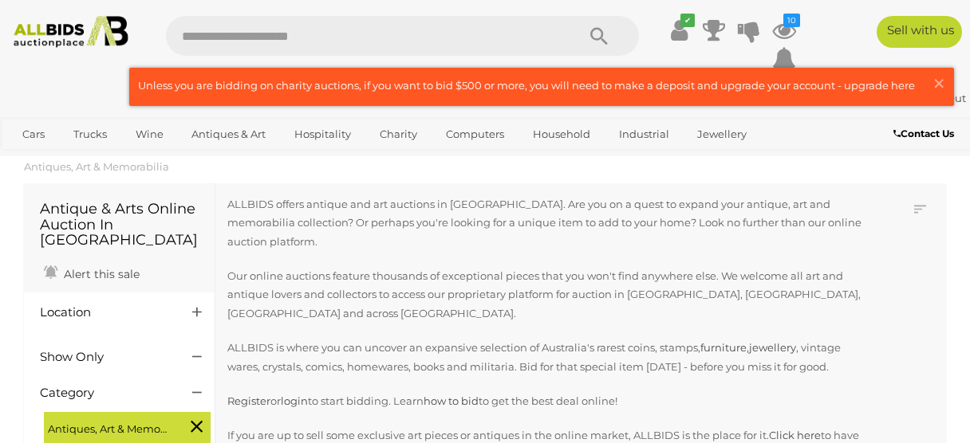
scroll to position [1824, 0]
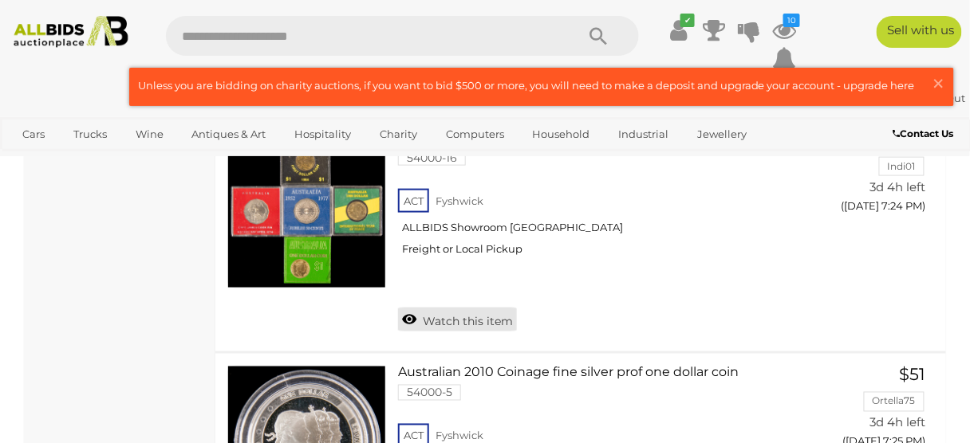
click at [459, 308] on link "Watch this item" at bounding box center [457, 320] width 119 height 24
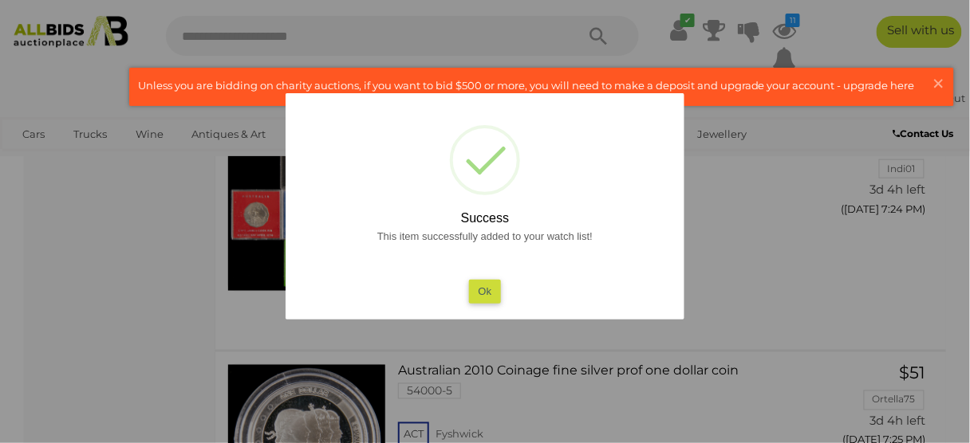
scroll to position [1918, 0]
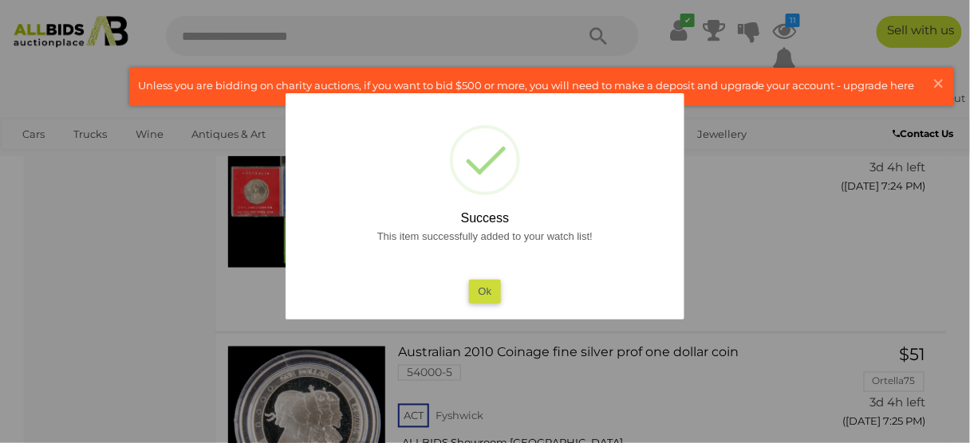
click at [152, 348] on div at bounding box center [485, 221] width 970 height 443
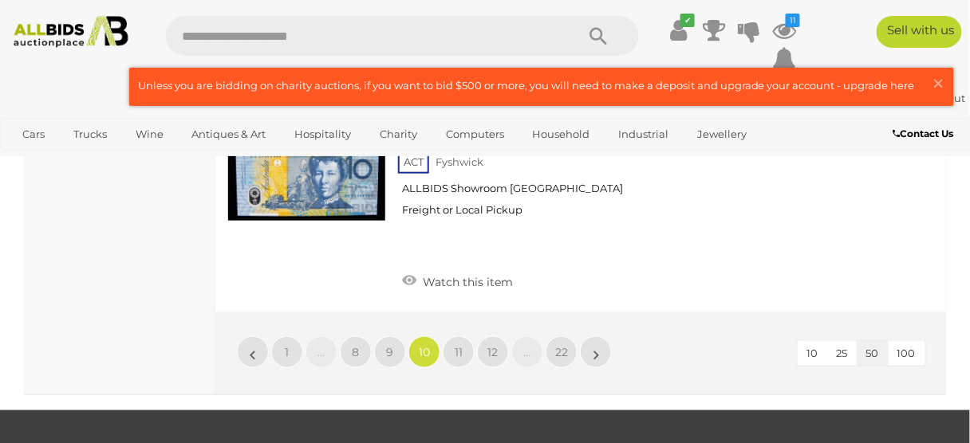
scroll to position [12500, 0]
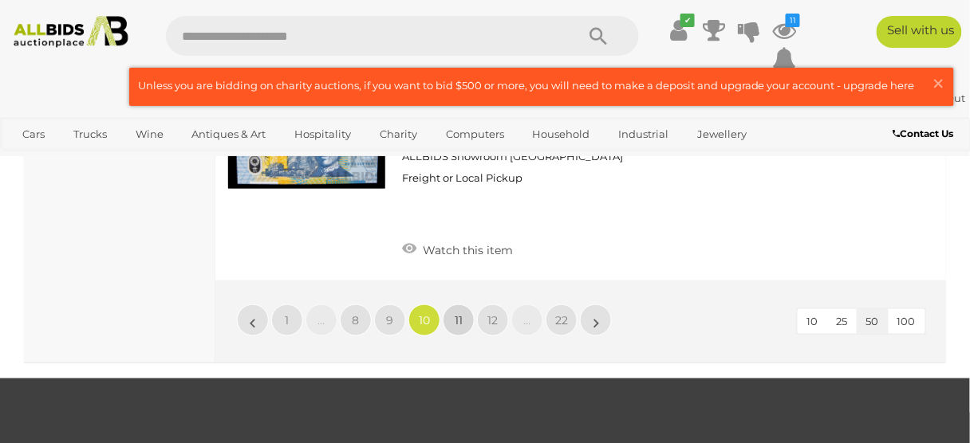
click at [455, 313] on span "11" at bounding box center [459, 320] width 8 height 14
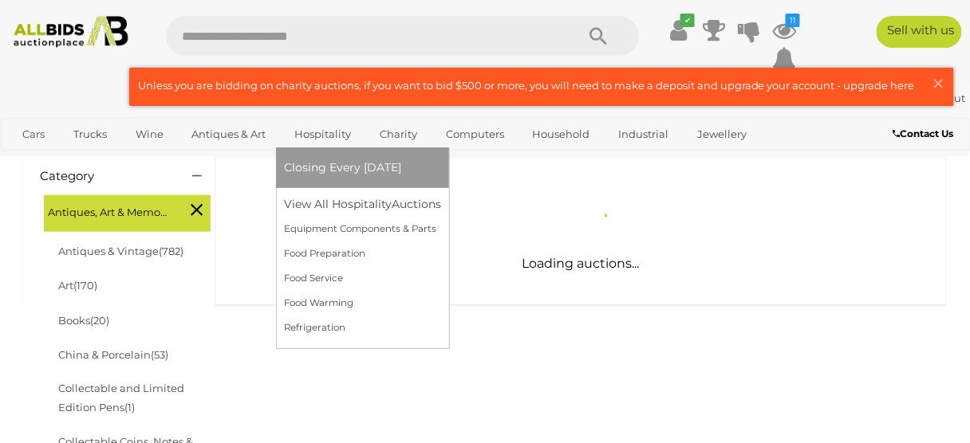
click at [317, 136] on link "Hospitality" at bounding box center [322, 134] width 77 height 26
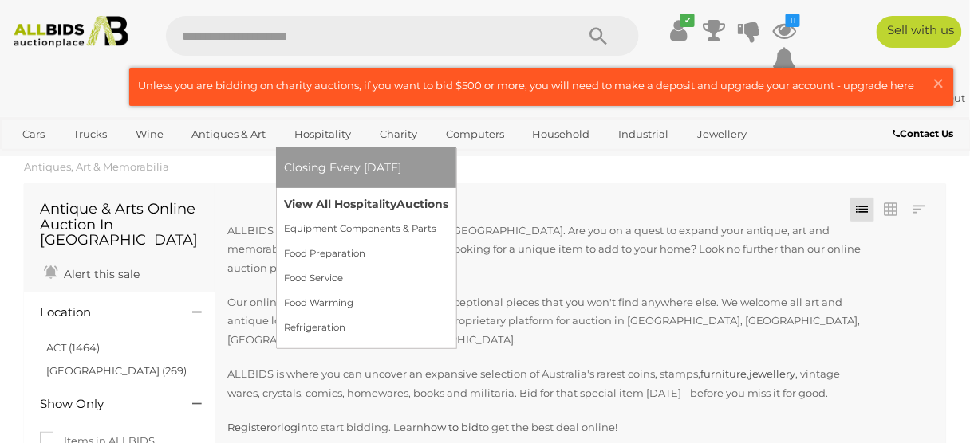
click at [363, 204] on link "View All Hospitality Auctions" at bounding box center [366, 204] width 164 height 25
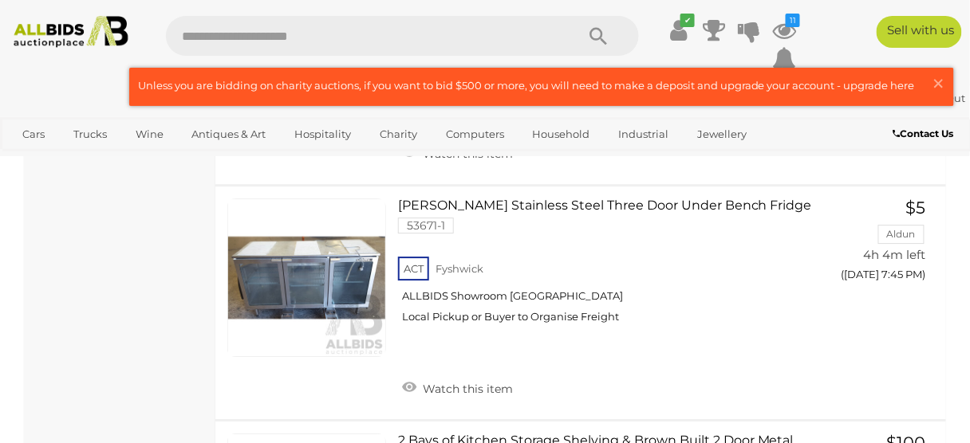
scroll to position [2609, 0]
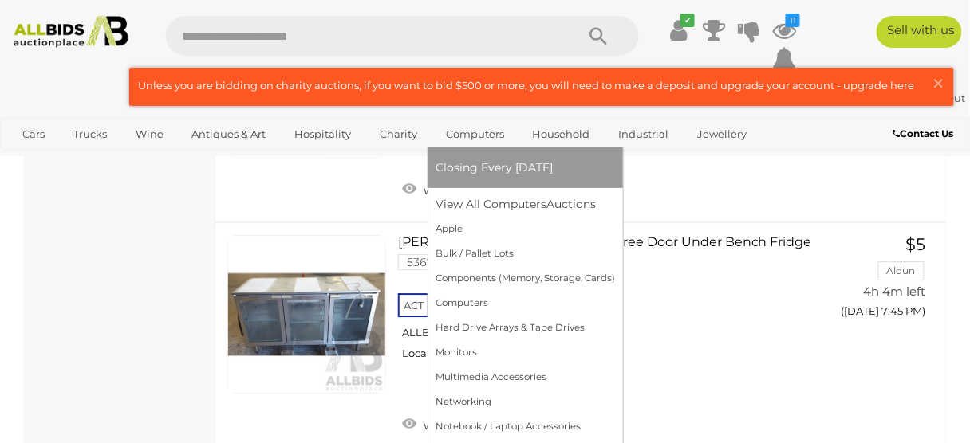
click at [459, 132] on link "Computers" at bounding box center [474, 134] width 79 height 26
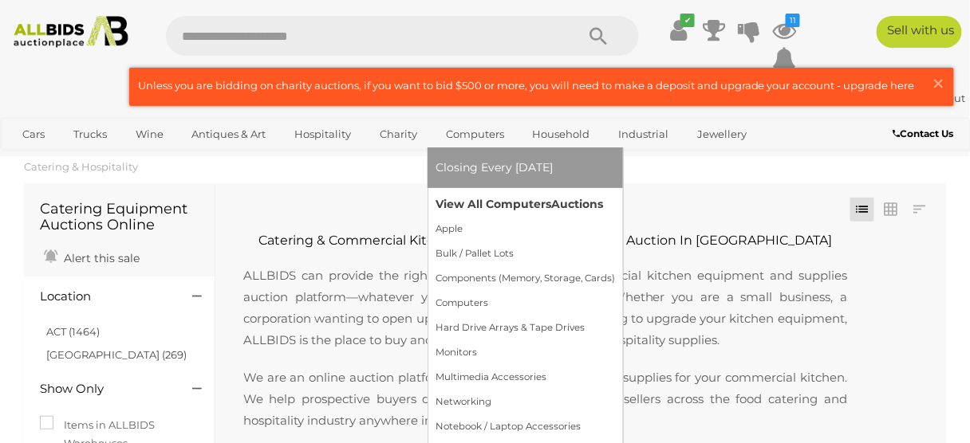
click at [558, 207] on span "Auctions" at bounding box center [577, 204] width 52 height 14
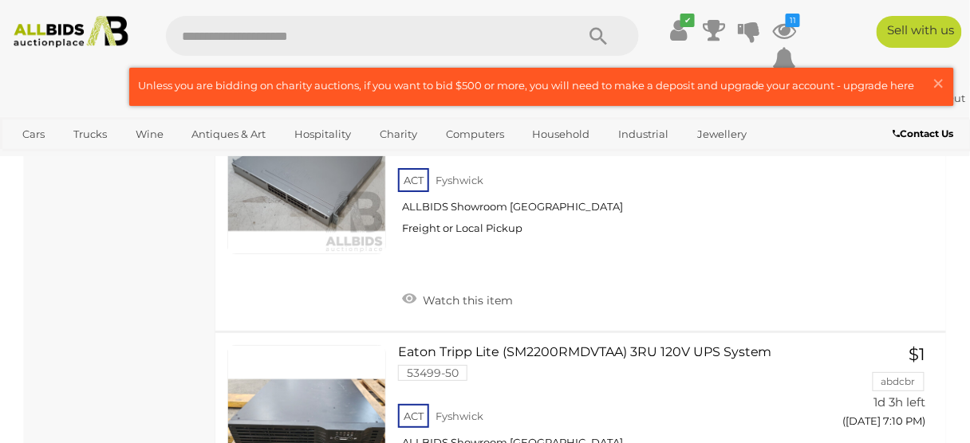
scroll to position [8973, 0]
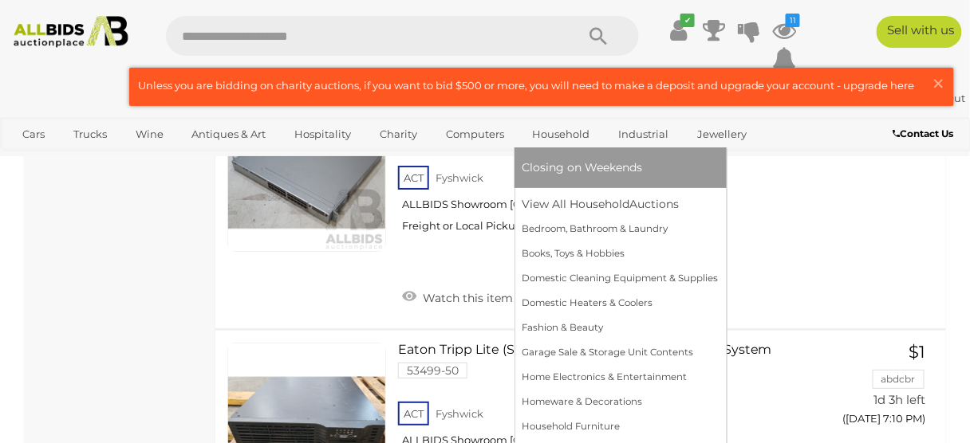
click at [587, 138] on link "Household" at bounding box center [561, 134] width 78 height 26
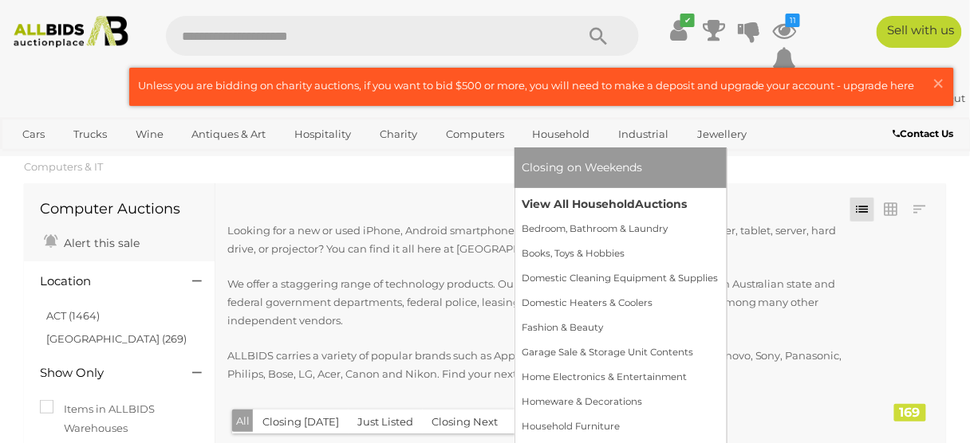
click at [655, 198] on span "Auctions" at bounding box center [662, 204] width 52 height 14
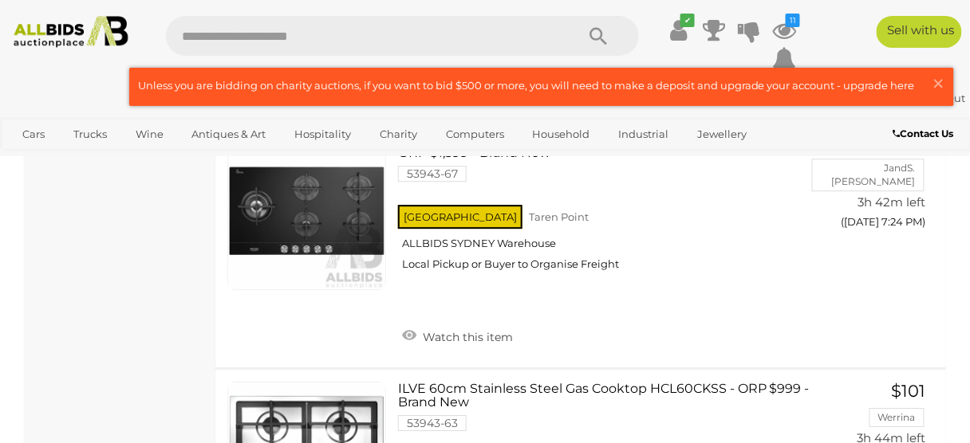
scroll to position [2571, 0]
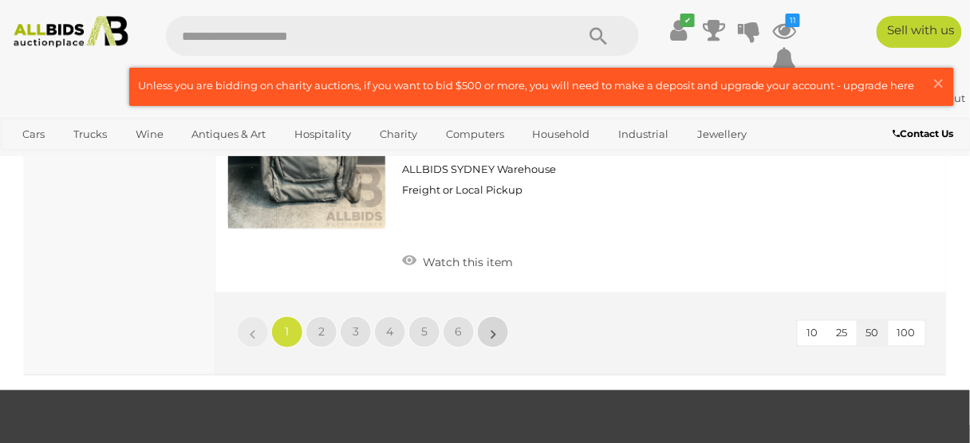
click at [496, 317] on link "»" at bounding box center [493, 333] width 32 height 32
